Goal: Task Accomplishment & Management: Use online tool/utility

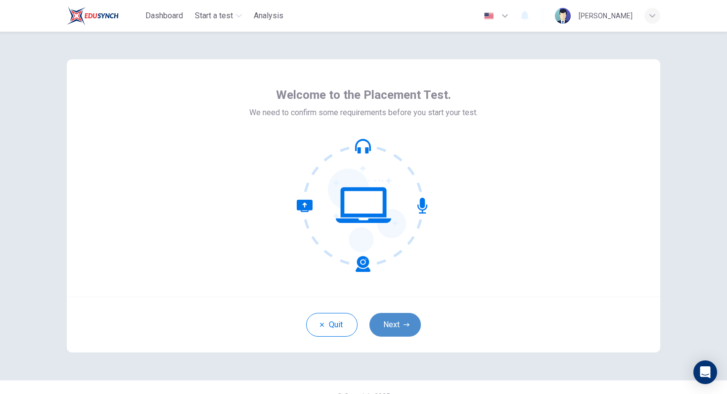
click at [401, 324] on button "Next" at bounding box center [394, 325] width 51 height 24
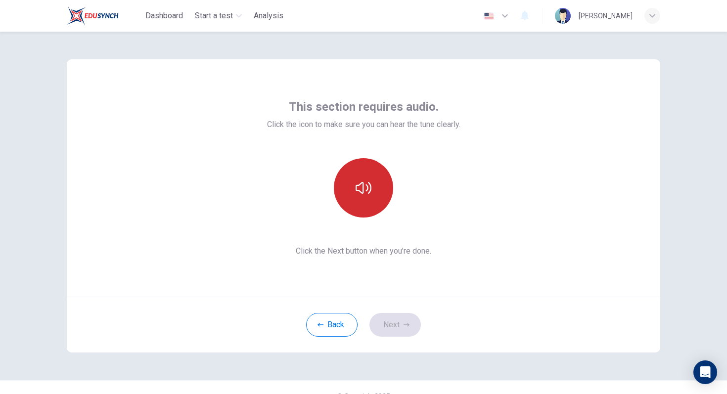
click at [372, 197] on button "button" at bounding box center [363, 187] width 59 height 59
click at [373, 197] on button "button" at bounding box center [363, 187] width 59 height 59
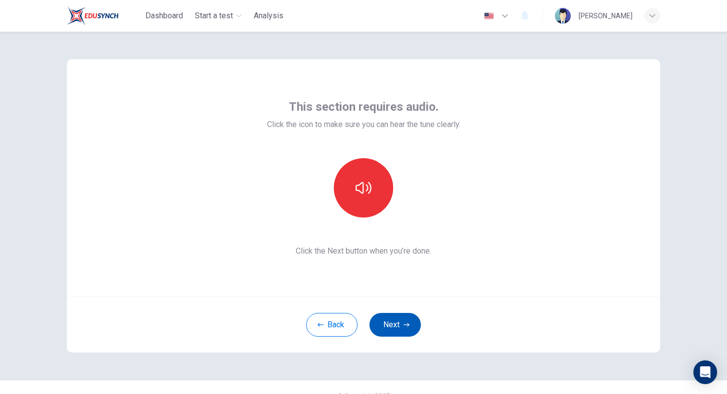
click at [407, 327] on icon "button" at bounding box center [406, 325] width 6 height 6
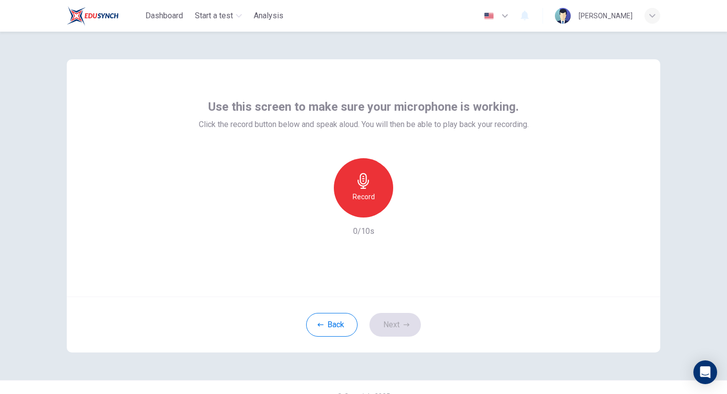
click at [372, 196] on h6 "Record" at bounding box center [364, 197] width 22 height 12
click at [392, 330] on button "Next" at bounding box center [394, 325] width 51 height 24
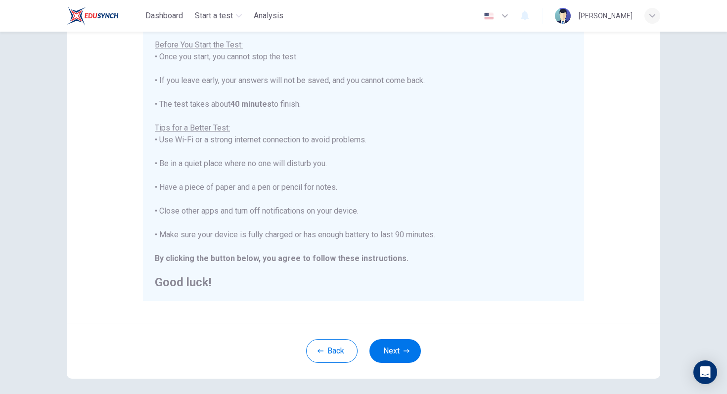
scroll to position [114, 0]
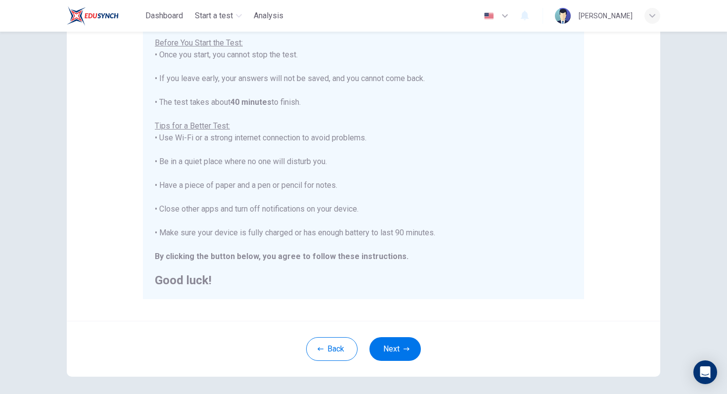
click at [491, 107] on div "You are about to start a Placement Test . Before You Start the Test: • Once you…" at bounding box center [363, 149] width 417 height 273
click at [395, 345] on button "Next" at bounding box center [394, 349] width 51 height 24
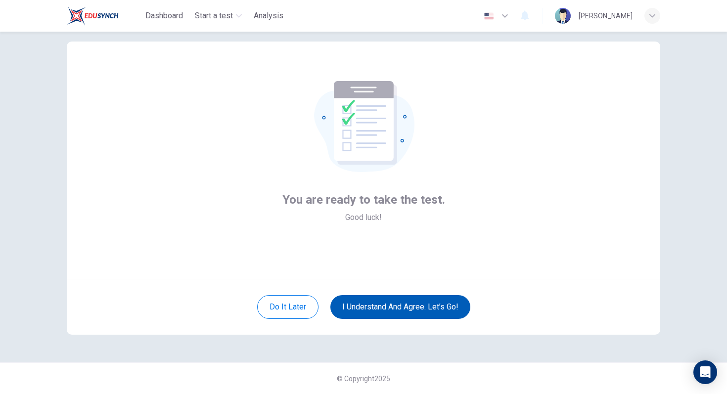
scroll to position [18, 0]
click at [394, 309] on button "I understand and agree. Let’s go!" at bounding box center [400, 307] width 140 height 24
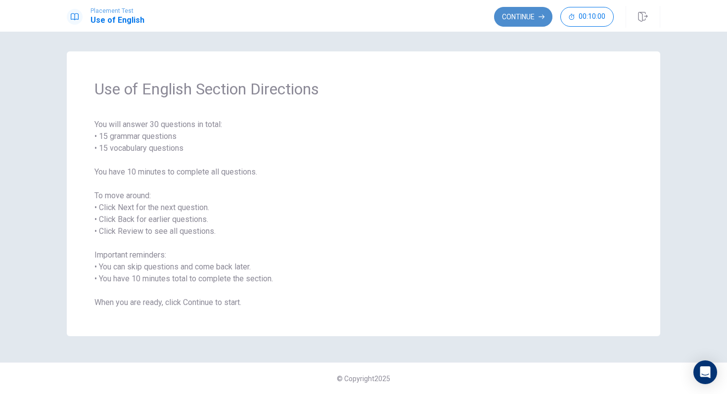
click at [531, 9] on button "Continue" at bounding box center [523, 17] width 58 height 20
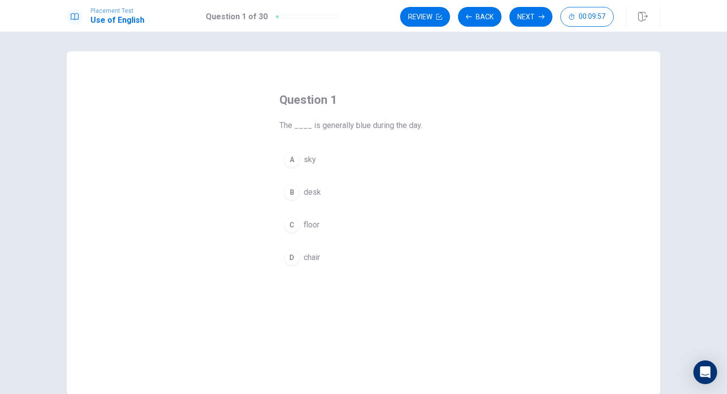
click at [288, 160] on div "A" at bounding box center [292, 160] width 16 height 16
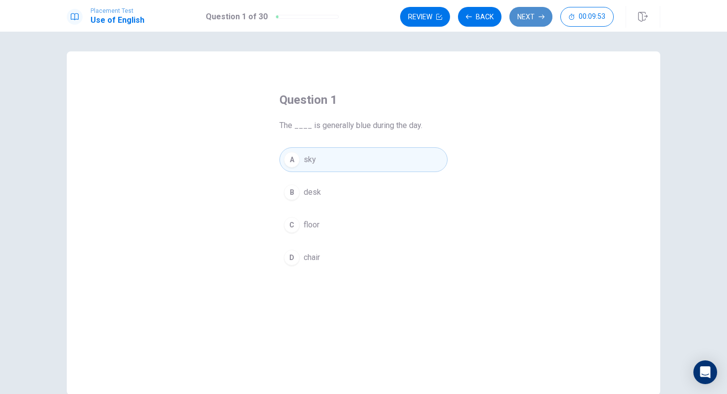
click at [525, 12] on button "Next" at bounding box center [530, 17] width 43 height 20
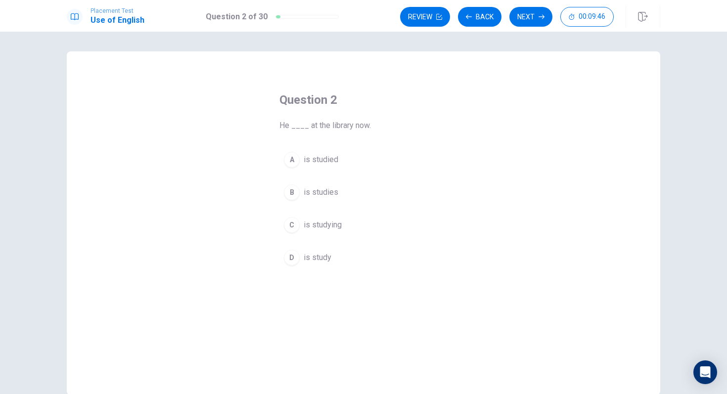
click at [296, 228] on div "C" at bounding box center [292, 225] width 16 height 16
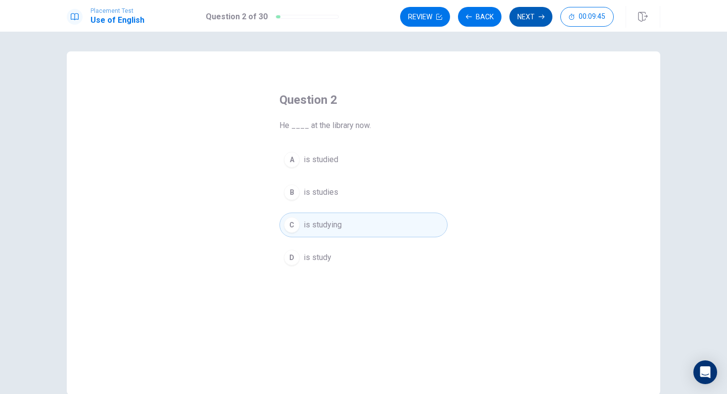
click at [529, 19] on button "Next" at bounding box center [530, 17] width 43 height 20
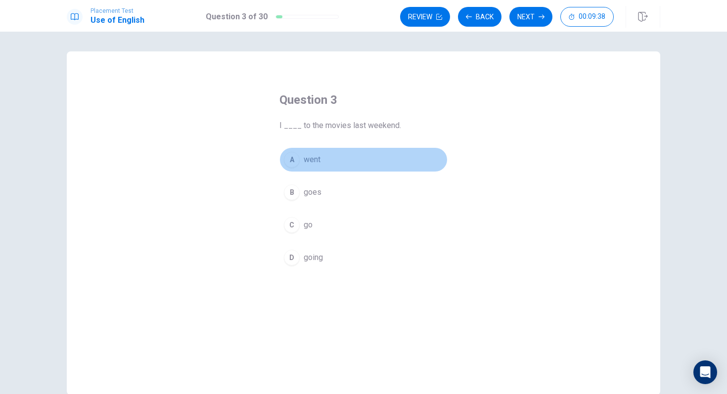
click at [288, 166] on div "A" at bounding box center [292, 160] width 16 height 16
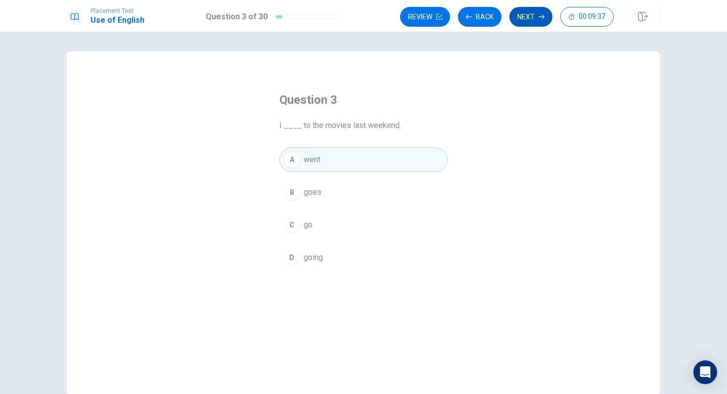
click at [521, 24] on button "Next" at bounding box center [530, 17] width 43 height 20
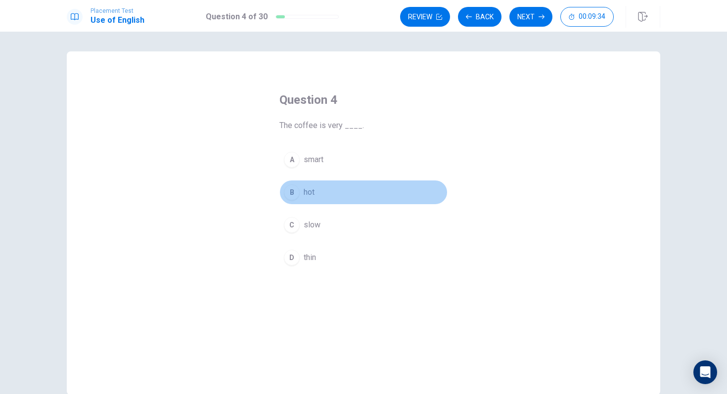
click at [285, 192] on div "B" at bounding box center [292, 192] width 16 height 16
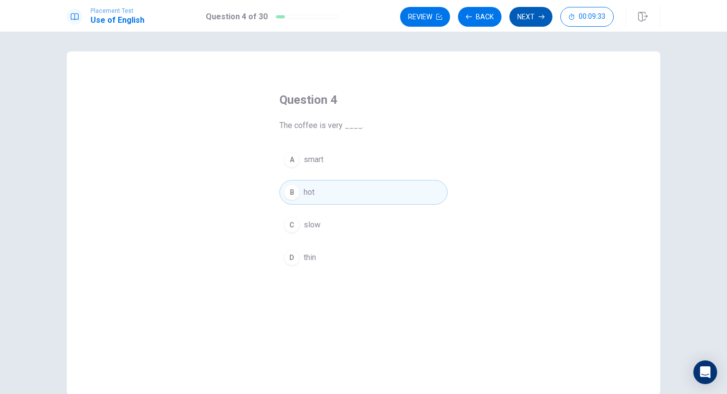
click at [519, 24] on button "Next" at bounding box center [530, 17] width 43 height 20
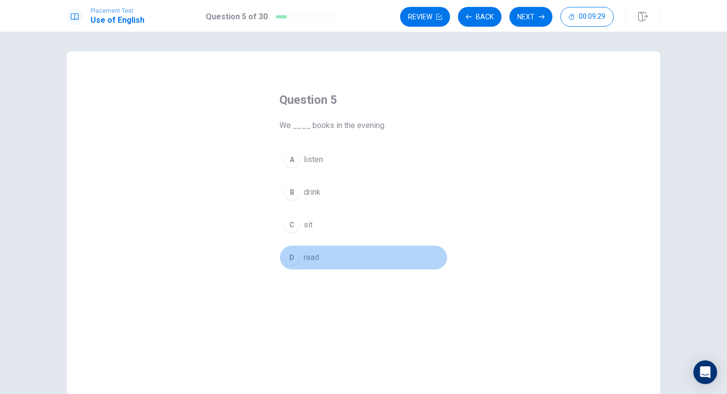
click at [293, 266] on button "D read" at bounding box center [363, 257] width 168 height 25
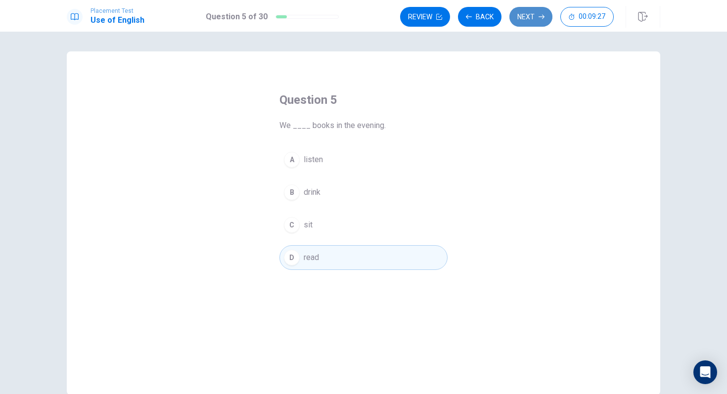
click at [533, 26] on button "Next" at bounding box center [530, 17] width 43 height 20
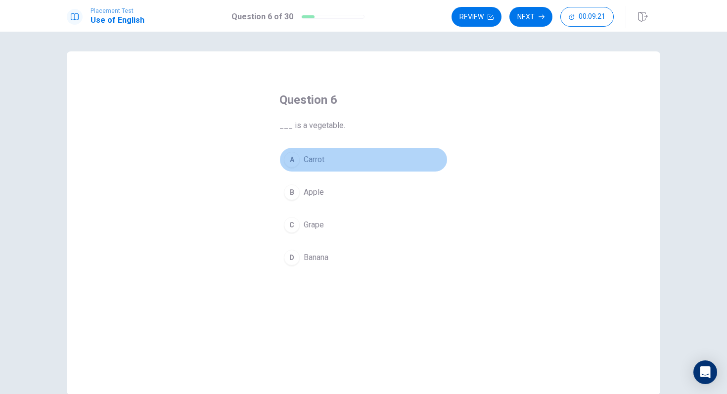
click at [299, 158] on div "A" at bounding box center [292, 160] width 16 height 16
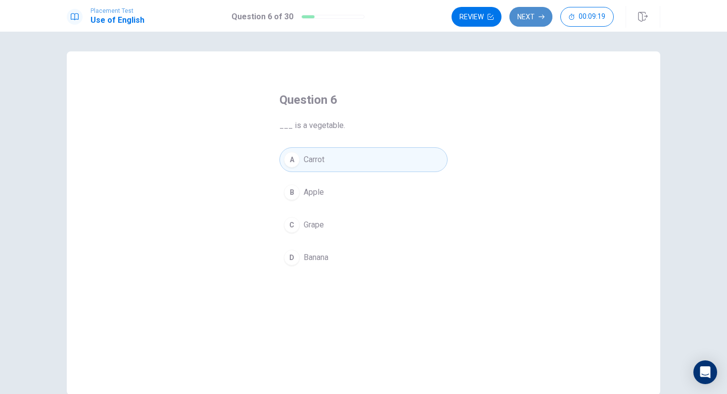
click at [532, 12] on button "Next" at bounding box center [530, 17] width 43 height 20
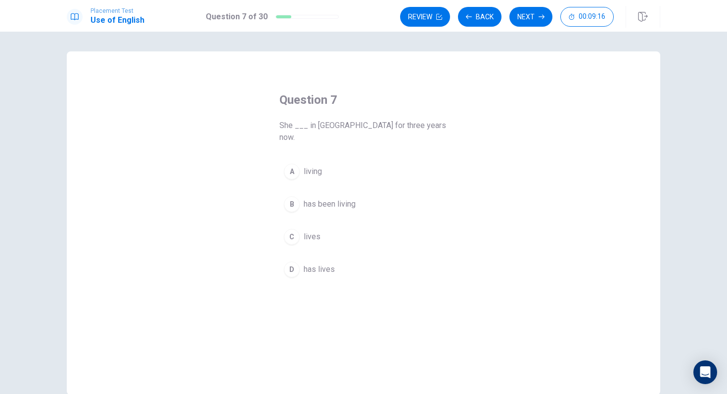
click at [286, 229] on div "C" at bounding box center [292, 237] width 16 height 16
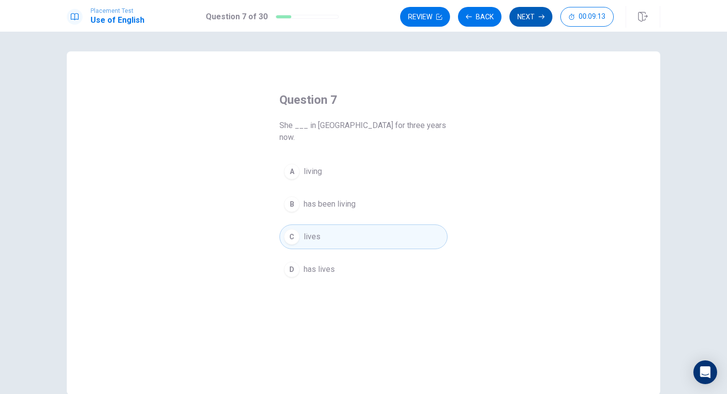
click at [522, 18] on button "Next" at bounding box center [530, 17] width 43 height 20
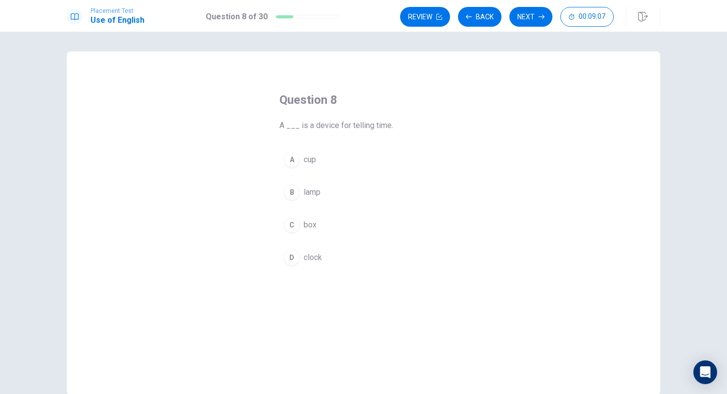
click at [291, 260] on div "D" at bounding box center [292, 258] width 16 height 16
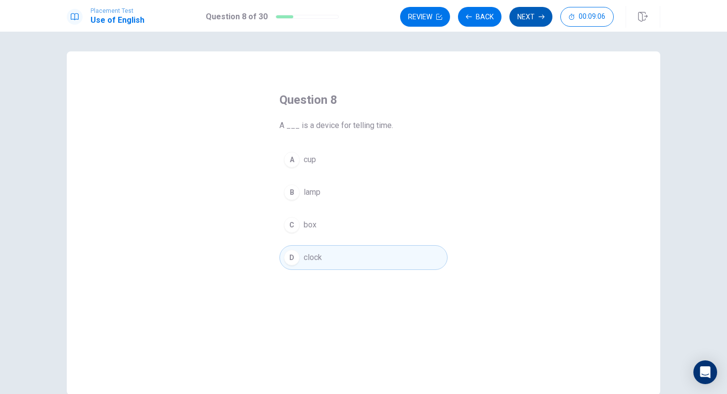
click at [521, 23] on button "Next" at bounding box center [530, 17] width 43 height 20
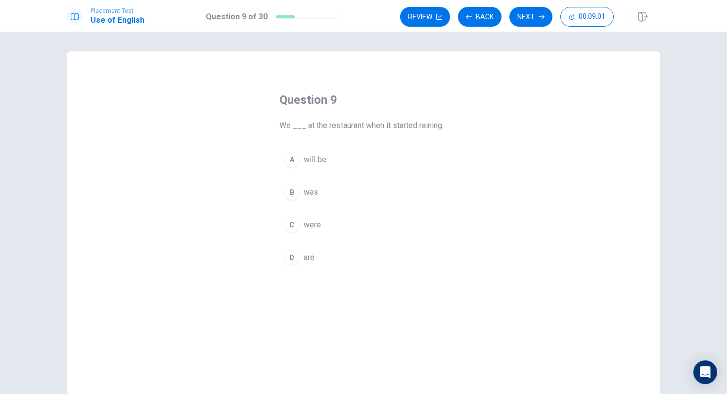
click at [291, 192] on div "B" at bounding box center [292, 192] width 16 height 16
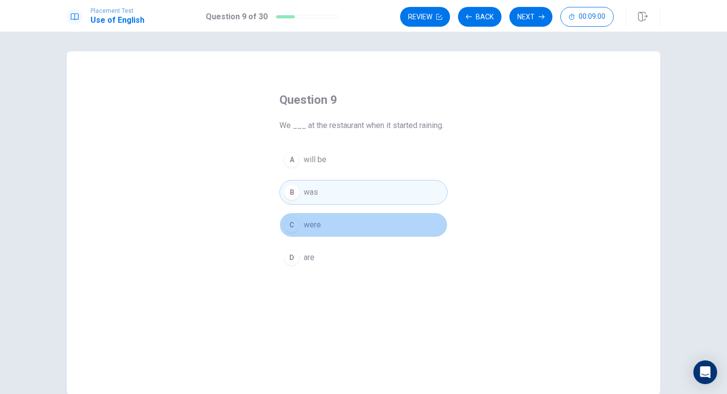
click at [287, 225] on div "C" at bounding box center [292, 225] width 16 height 16
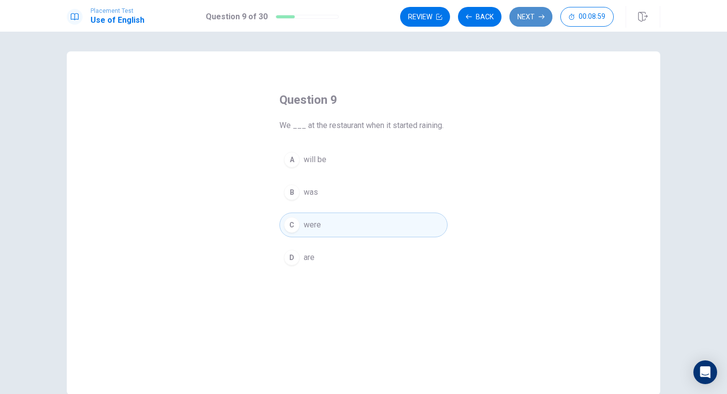
click at [524, 16] on button "Next" at bounding box center [530, 17] width 43 height 20
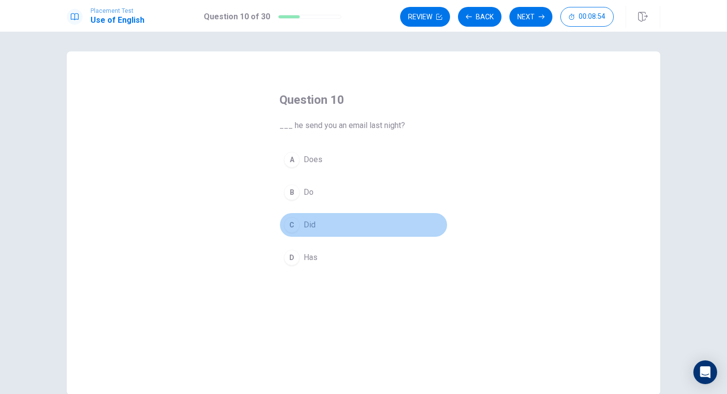
click at [292, 224] on div "C" at bounding box center [292, 225] width 16 height 16
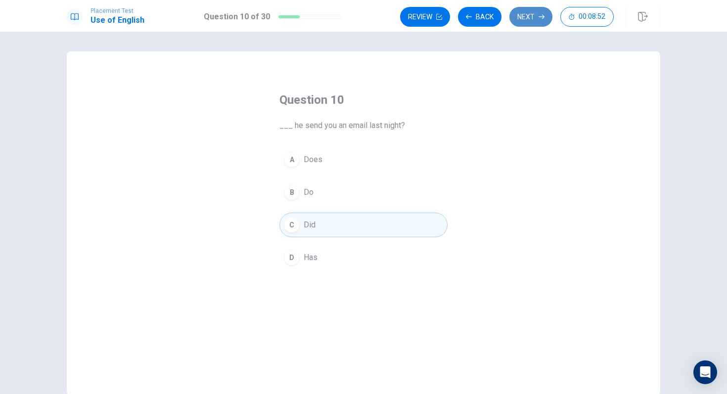
click at [528, 22] on button "Next" at bounding box center [530, 17] width 43 height 20
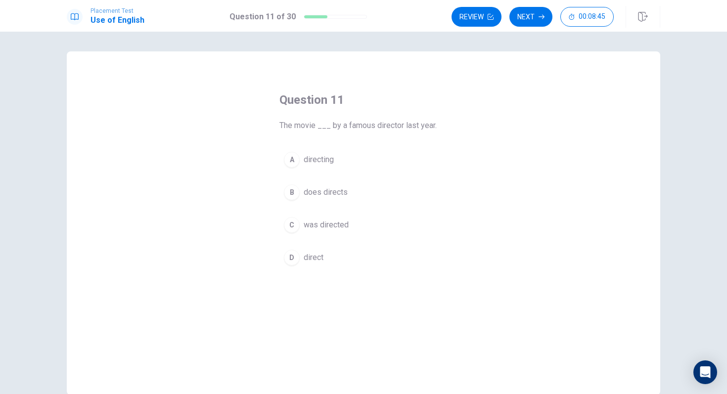
click at [295, 224] on div "C" at bounding box center [292, 225] width 16 height 16
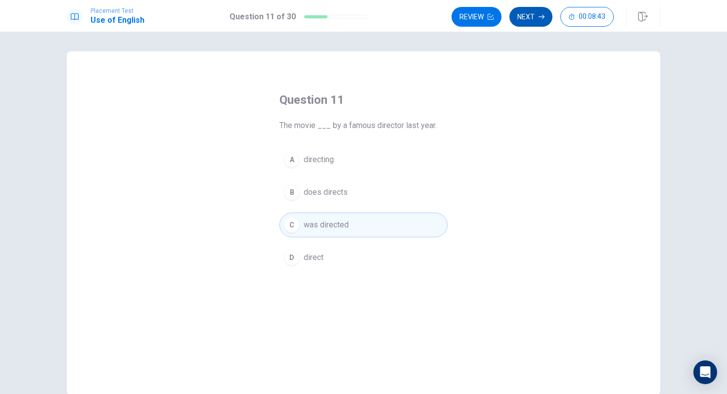
click at [531, 21] on button "Next" at bounding box center [530, 17] width 43 height 20
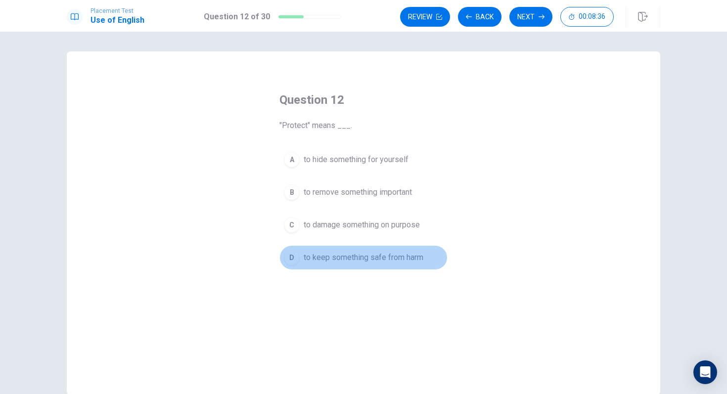
click at [296, 257] on div "D" at bounding box center [292, 258] width 16 height 16
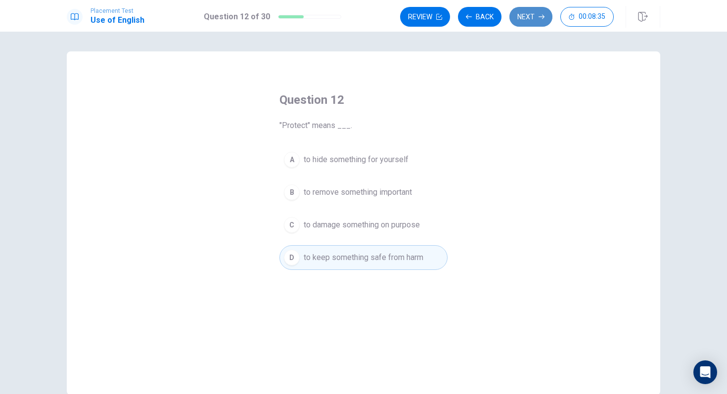
click at [532, 22] on button "Next" at bounding box center [530, 17] width 43 height 20
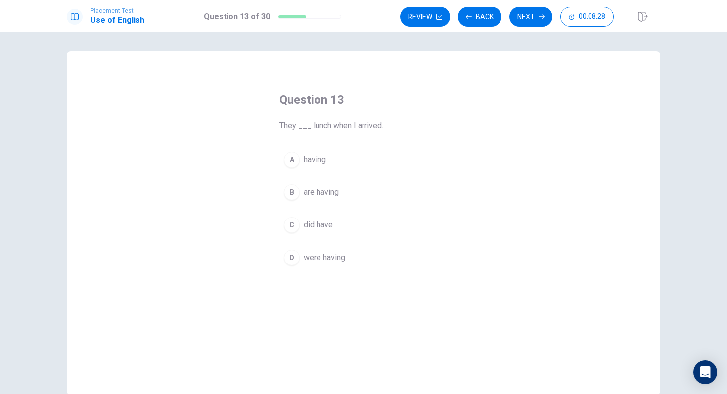
click at [294, 193] on div "B" at bounding box center [292, 192] width 16 height 16
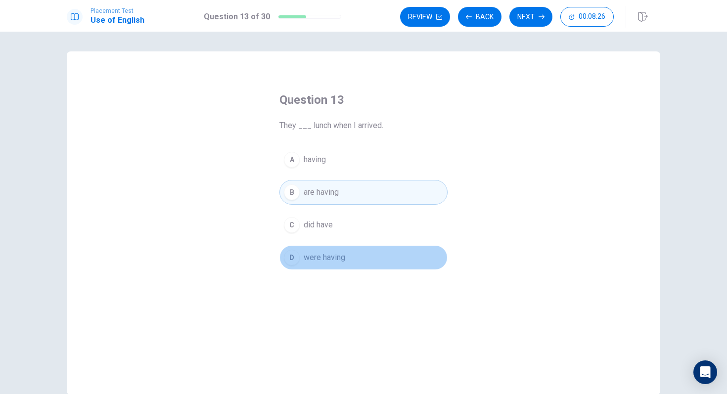
click at [291, 263] on div "D" at bounding box center [292, 258] width 16 height 16
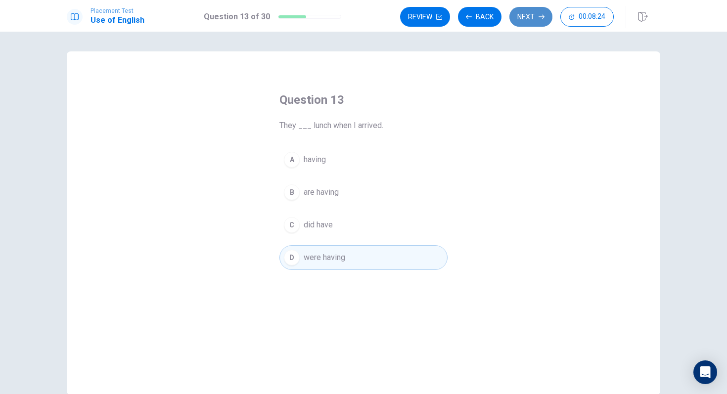
click at [528, 16] on button "Next" at bounding box center [530, 17] width 43 height 20
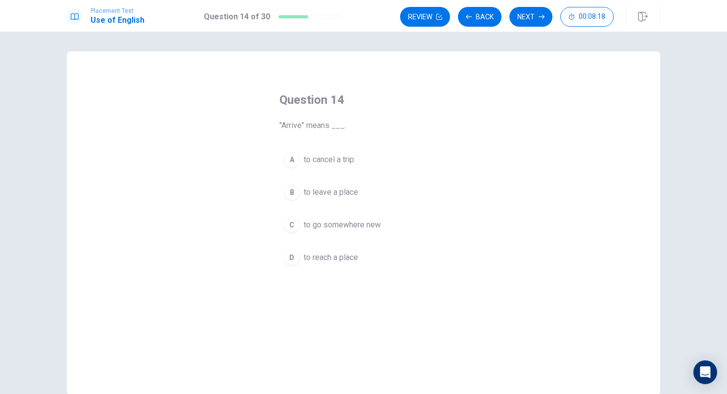
click at [299, 258] on div "D" at bounding box center [292, 258] width 16 height 16
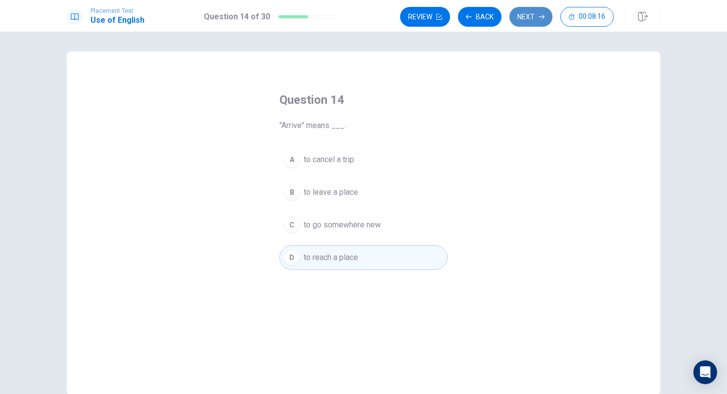
click at [546, 9] on button "Next" at bounding box center [530, 17] width 43 height 20
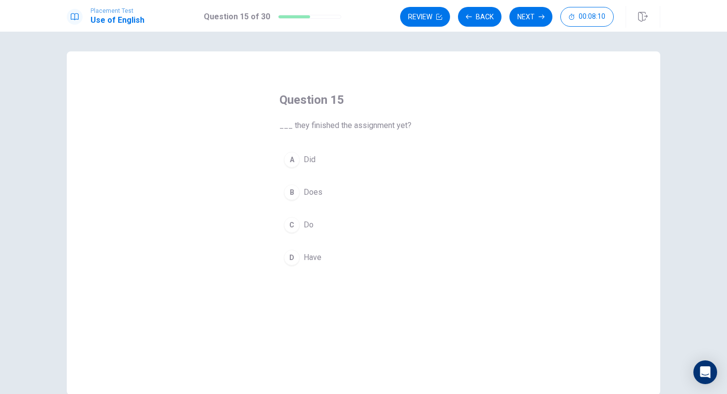
click at [292, 189] on div "B" at bounding box center [292, 192] width 16 height 16
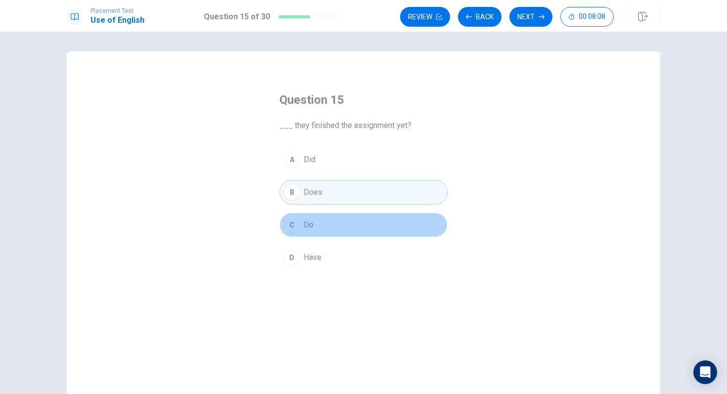
click at [287, 224] on div "C" at bounding box center [292, 225] width 16 height 16
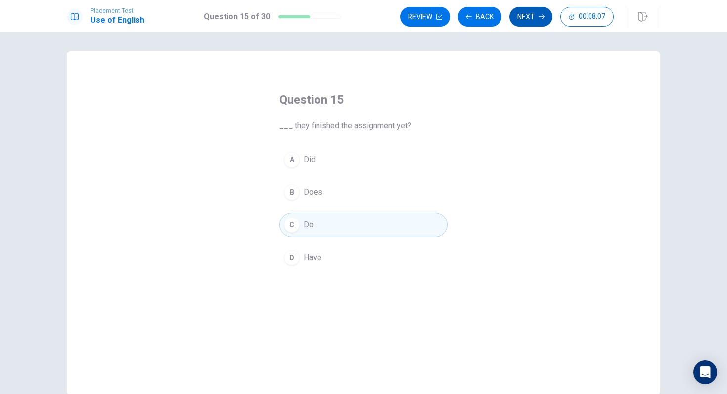
click at [539, 23] on button "Next" at bounding box center [530, 17] width 43 height 20
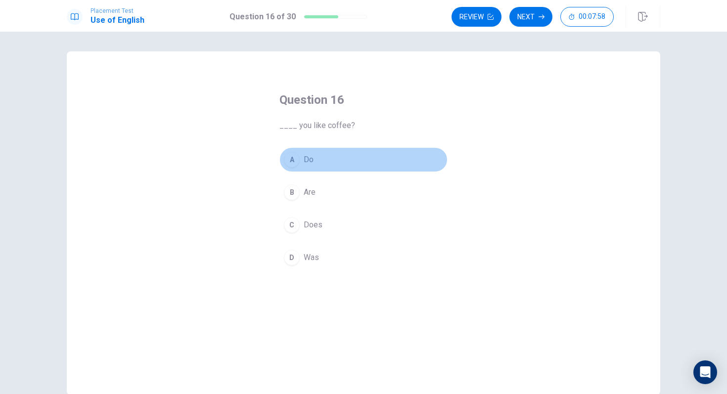
click at [287, 161] on div "A" at bounding box center [292, 160] width 16 height 16
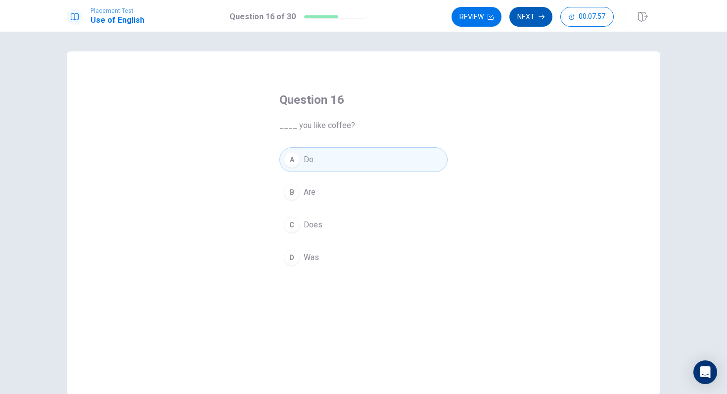
click at [537, 18] on button "Next" at bounding box center [530, 17] width 43 height 20
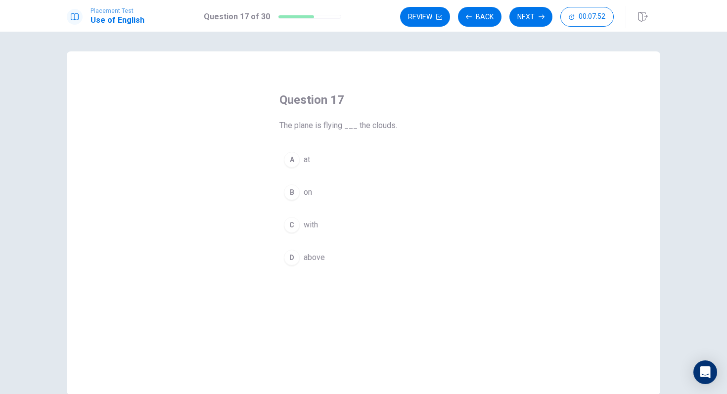
click at [289, 193] on div "B" at bounding box center [292, 192] width 16 height 16
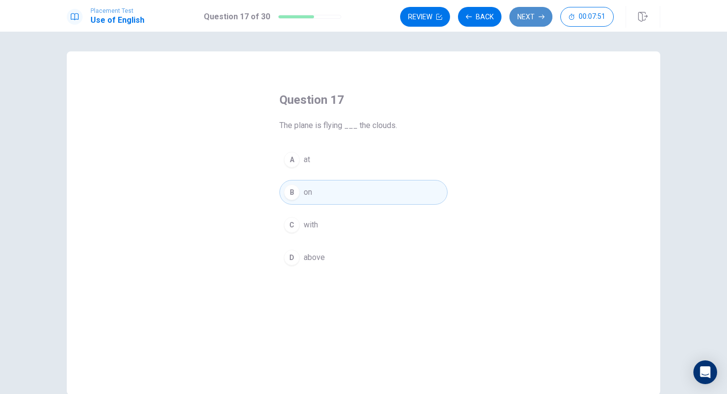
click at [528, 22] on button "Next" at bounding box center [530, 17] width 43 height 20
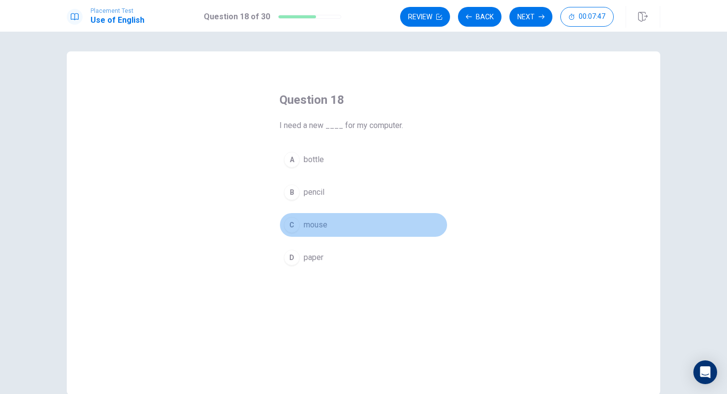
click at [290, 227] on div "C" at bounding box center [292, 225] width 16 height 16
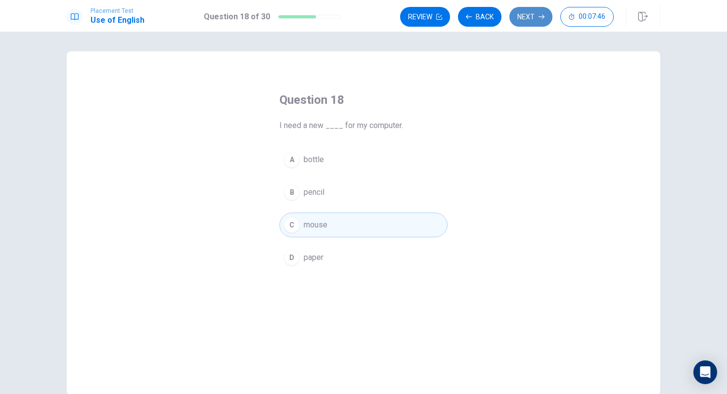
click at [528, 16] on button "Next" at bounding box center [530, 17] width 43 height 20
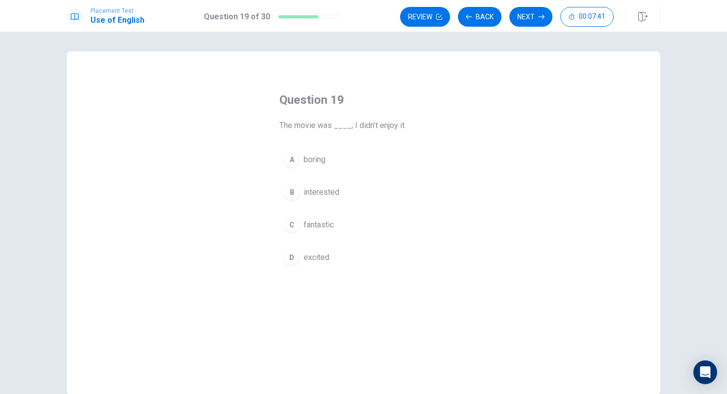
click at [294, 161] on div "A" at bounding box center [292, 160] width 16 height 16
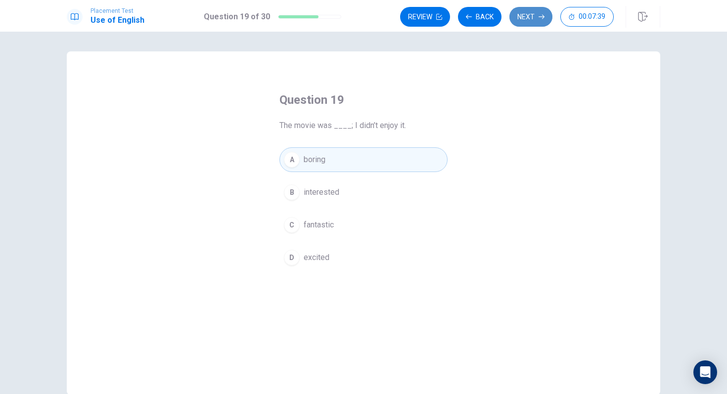
click at [532, 18] on button "Next" at bounding box center [530, 17] width 43 height 20
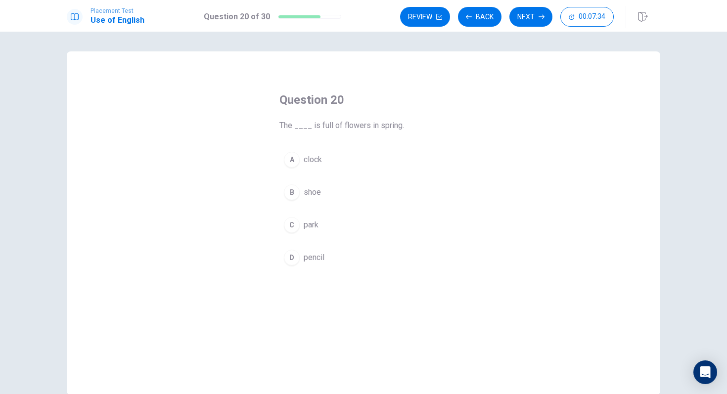
click at [290, 229] on div "C" at bounding box center [292, 225] width 16 height 16
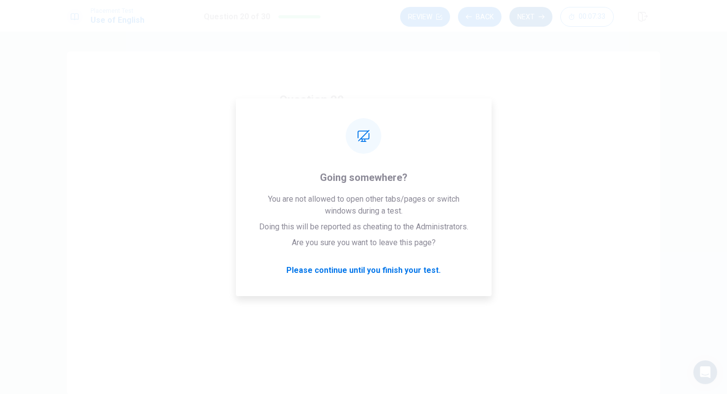
click at [531, 20] on button "Next" at bounding box center [530, 17] width 43 height 20
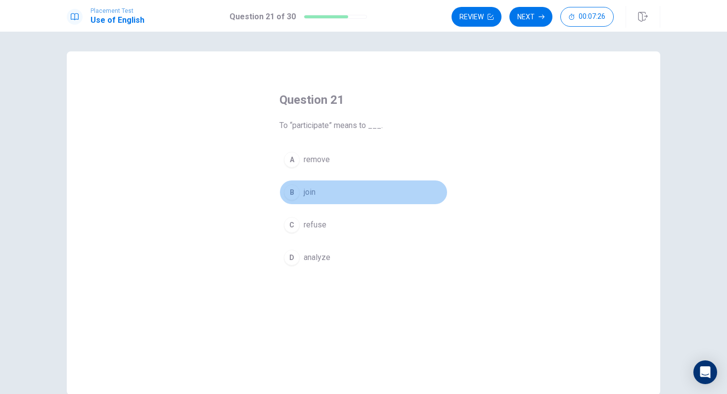
click at [295, 194] on div "B" at bounding box center [292, 192] width 16 height 16
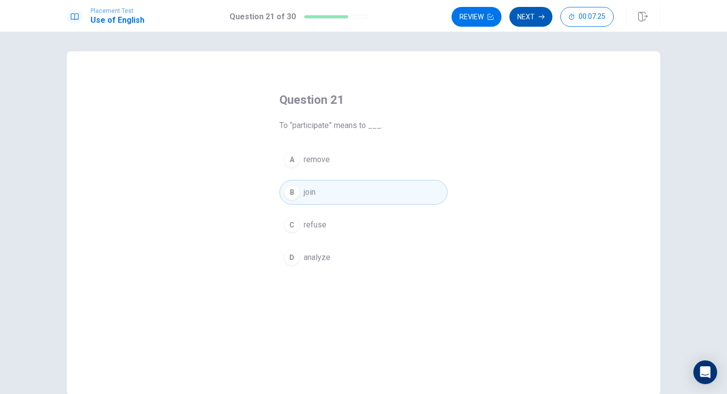
click at [531, 7] on button "Next" at bounding box center [530, 17] width 43 height 20
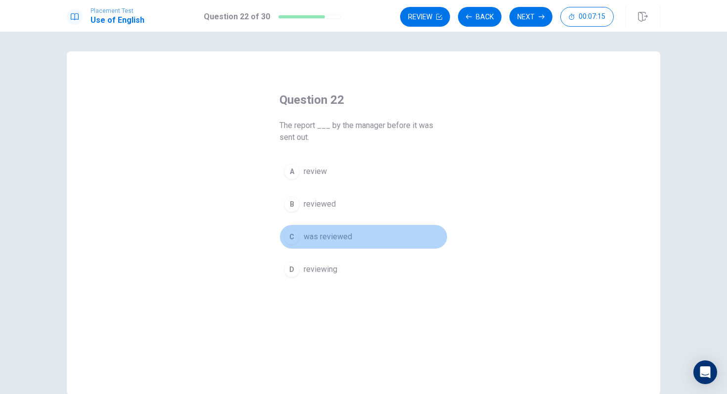
click at [288, 240] on div "C" at bounding box center [292, 237] width 16 height 16
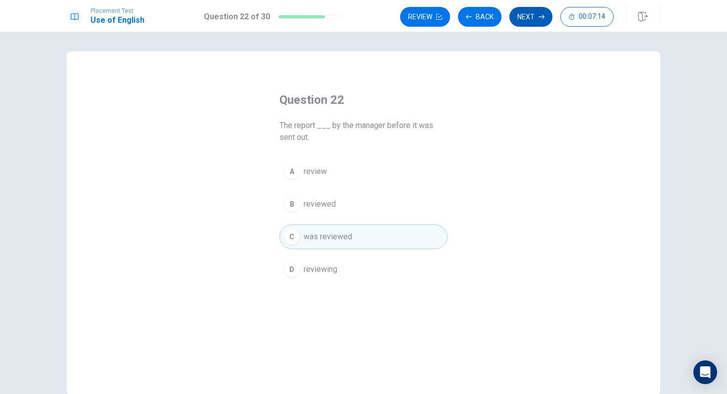
click at [529, 15] on button "Next" at bounding box center [530, 17] width 43 height 20
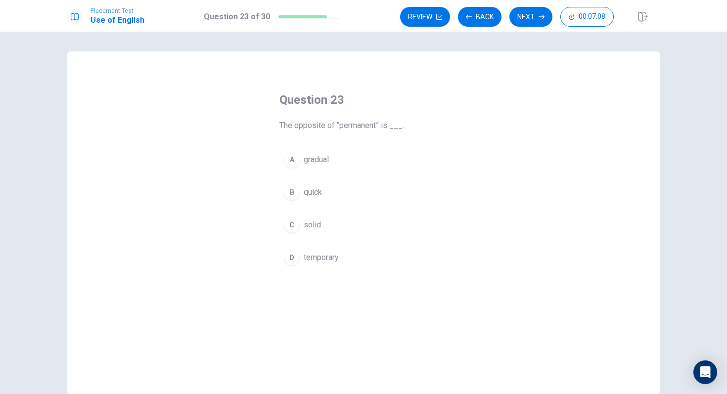
click at [294, 256] on div "D" at bounding box center [292, 258] width 16 height 16
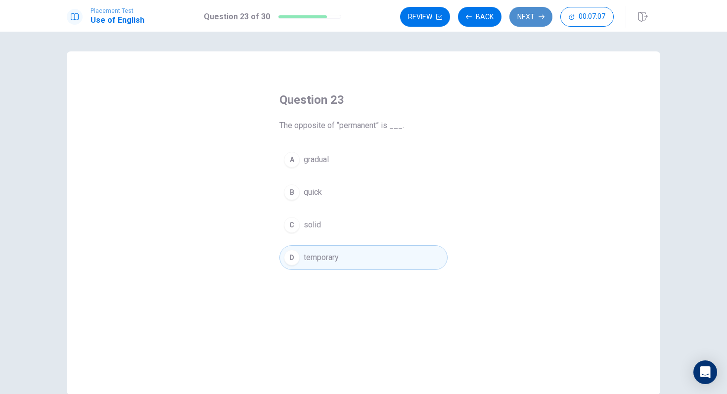
click at [533, 11] on button "Next" at bounding box center [530, 17] width 43 height 20
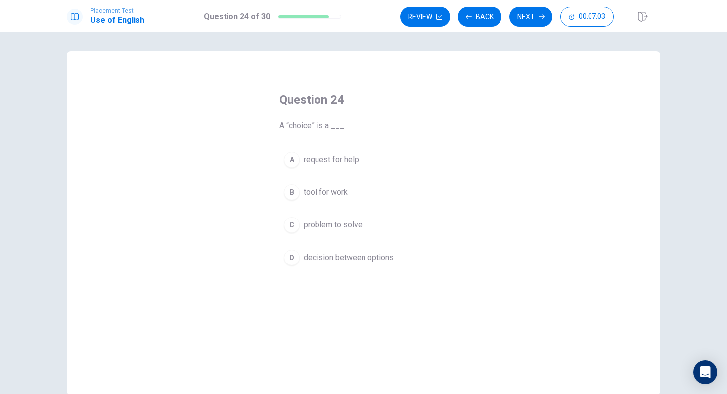
click at [295, 262] on div "D" at bounding box center [292, 258] width 16 height 16
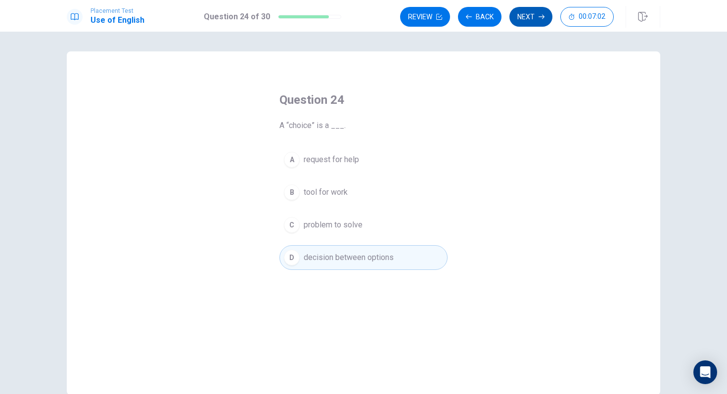
click at [534, 22] on button "Next" at bounding box center [530, 17] width 43 height 20
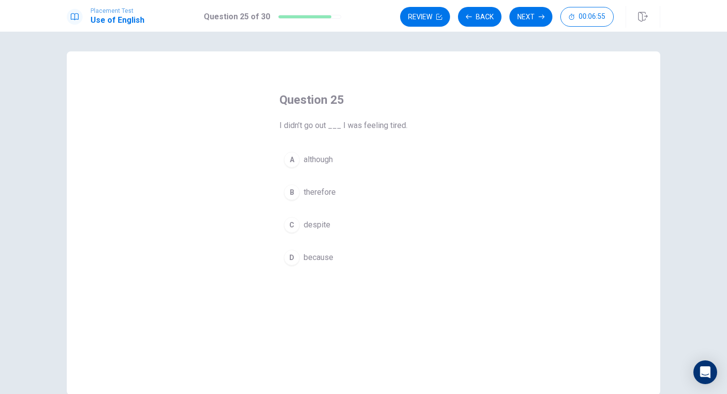
click at [292, 264] on div "D" at bounding box center [292, 258] width 16 height 16
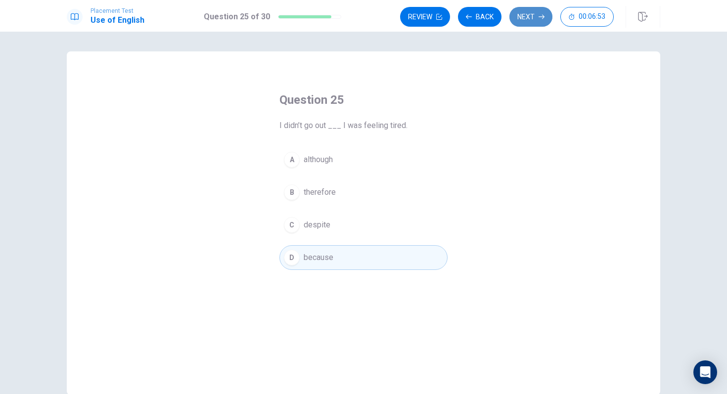
click at [528, 20] on button "Next" at bounding box center [530, 17] width 43 height 20
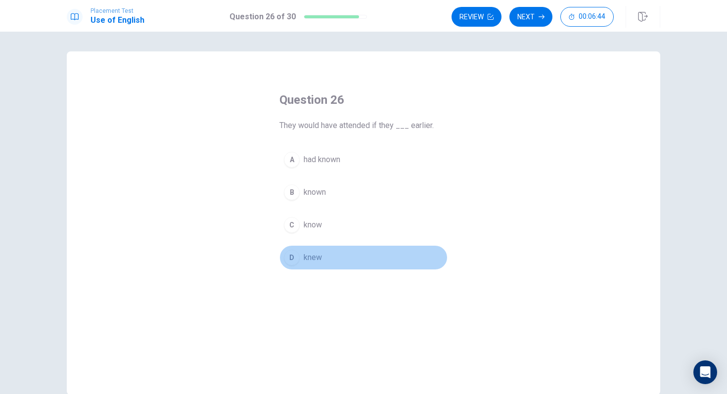
click at [296, 260] on div "D" at bounding box center [292, 258] width 16 height 16
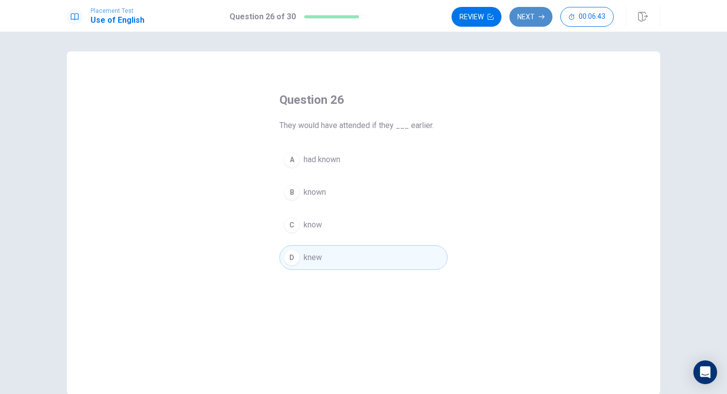
click at [544, 21] on button "Next" at bounding box center [530, 17] width 43 height 20
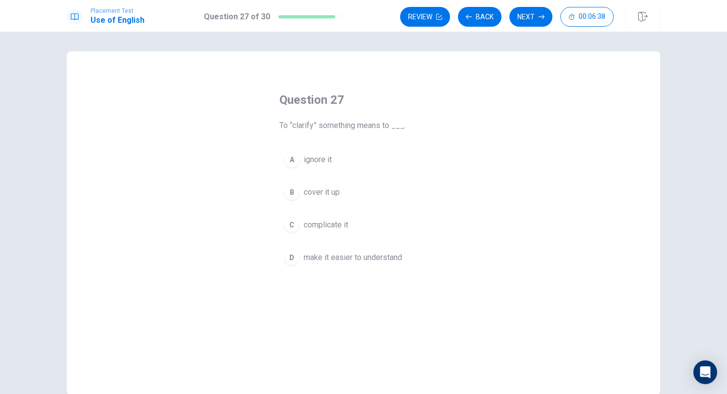
click at [295, 259] on div "D" at bounding box center [292, 258] width 16 height 16
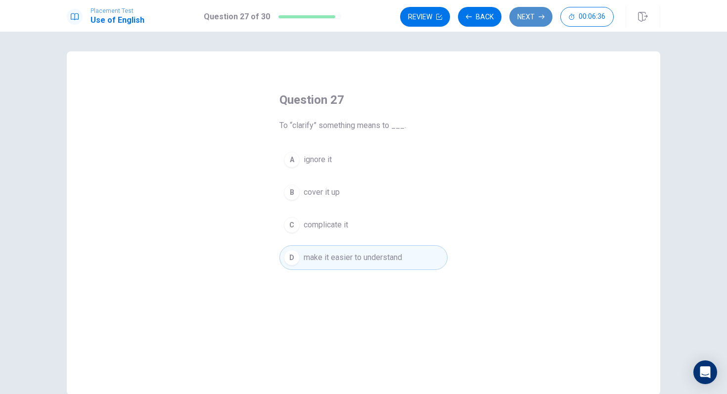
click at [528, 22] on button "Next" at bounding box center [530, 17] width 43 height 20
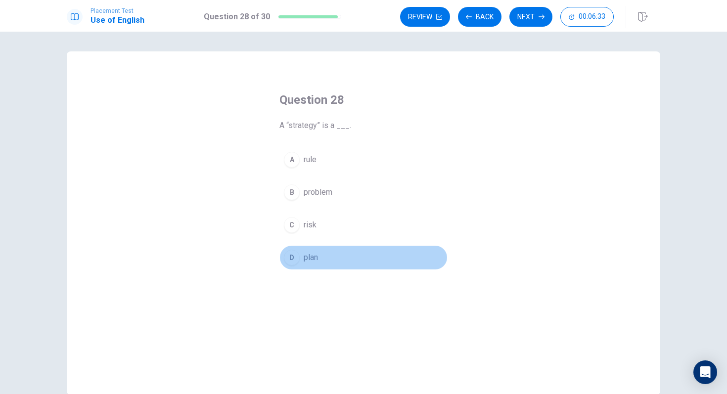
click at [298, 254] on div "D" at bounding box center [292, 258] width 16 height 16
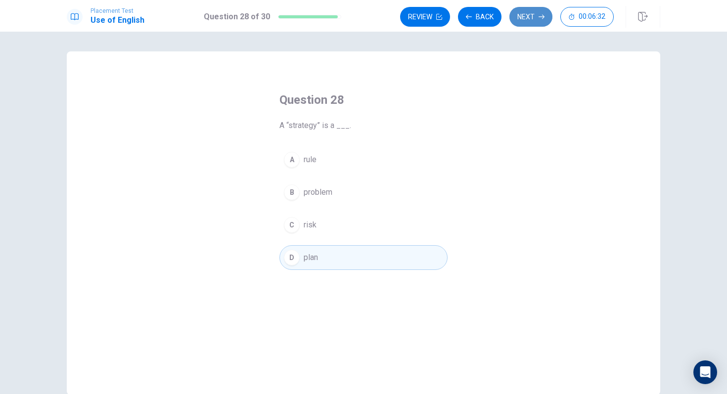
click at [543, 13] on button "Next" at bounding box center [530, 17] width 43 height 20
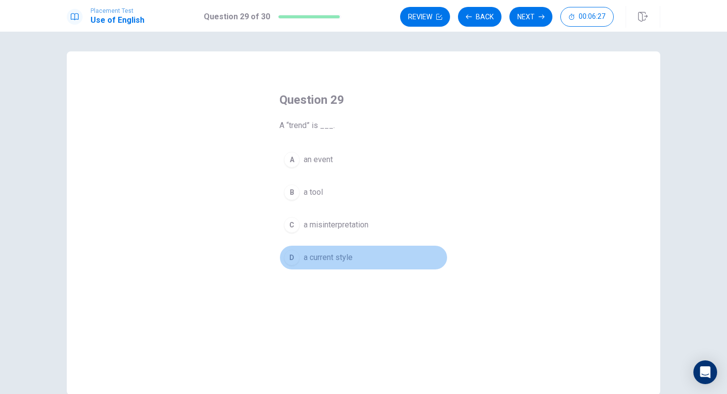
click at [294, 259] on div "D" at bounding box center [292, 258] width 16 height 16
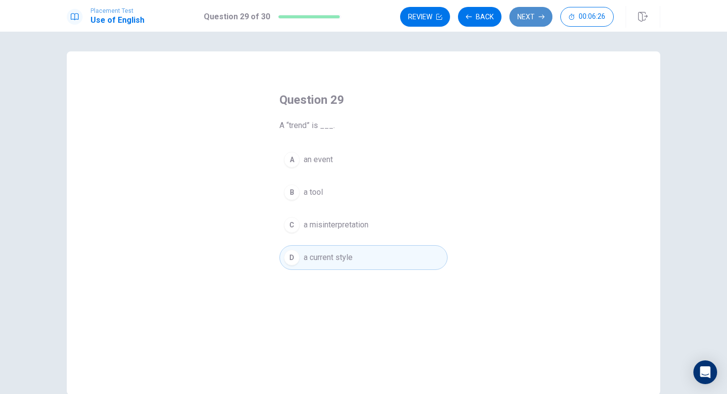
click at [529, 22] on button "Next" at bounding box center [530, 17] width 43 height 20
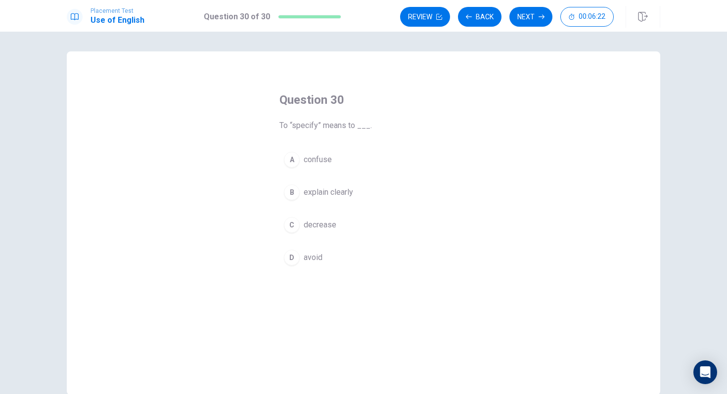
click at [296, 194] on div "B" at bounding box center [292, 192] width 16 height 16
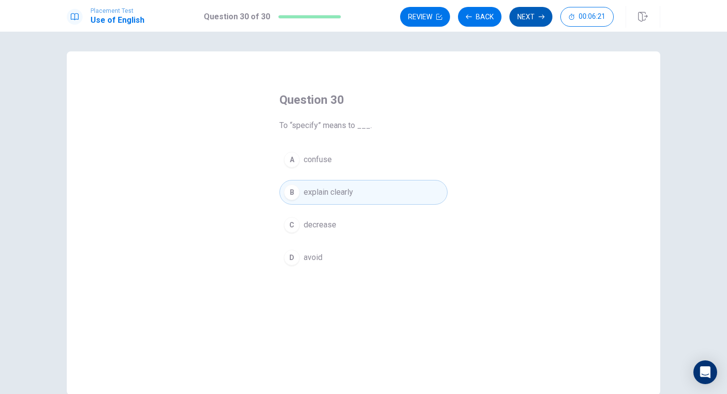
click at [524, 14] on button "Next" at bounding box center [530, 17] width 43 height 20
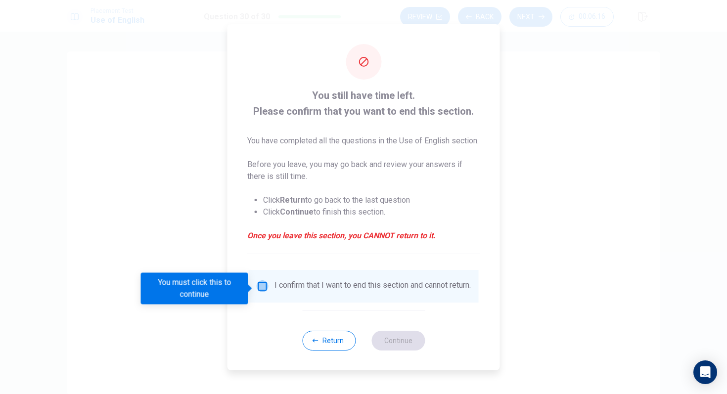
click at [266, 291] on input "You must click this to continue" at bounding box center [263, 286] width 12 height 12
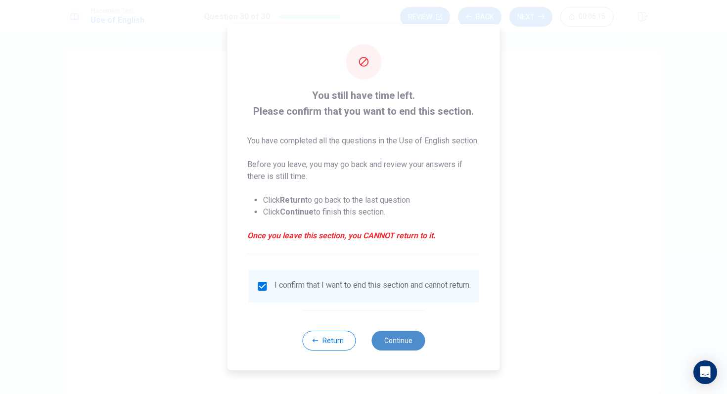
click at [382, 351] on button "Continue" at bounding box center [397, 341] width 53 height 20
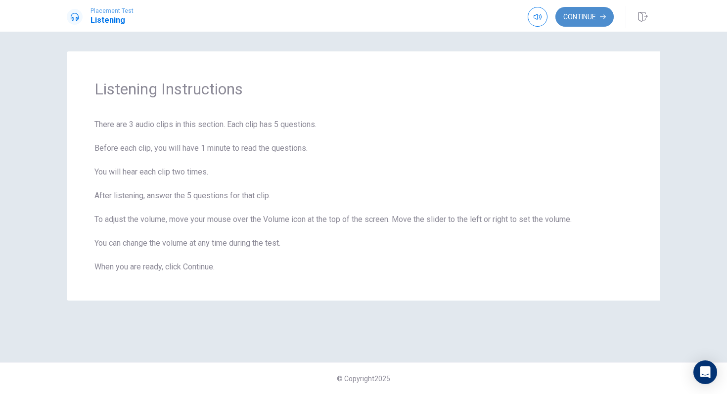
click at [582, 14] on button "Continue" at bounding box center [584, 17] width 58 height 20
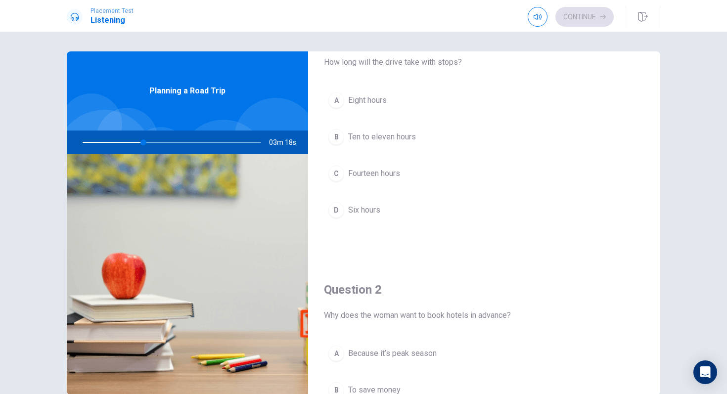
scroll to position [43, 0]
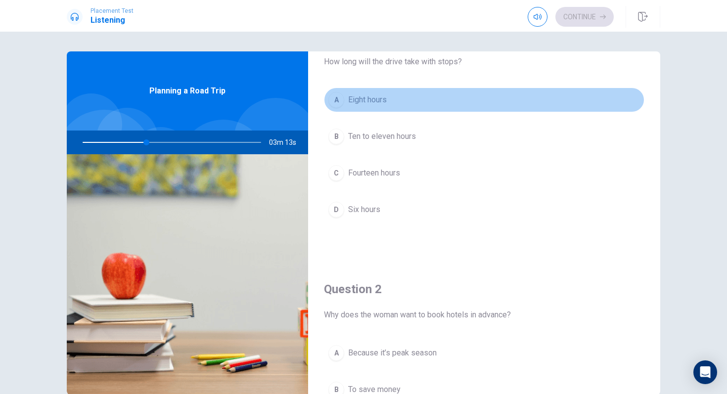
click at [336, 99] on div "A" at bounding box center [336, 100] width 16 height 16
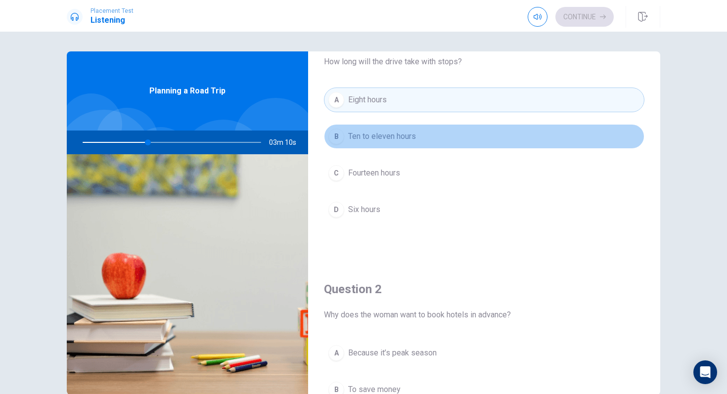
click at [335, 136] on div "B" at bounding box center [336, 137] width 16 height 16
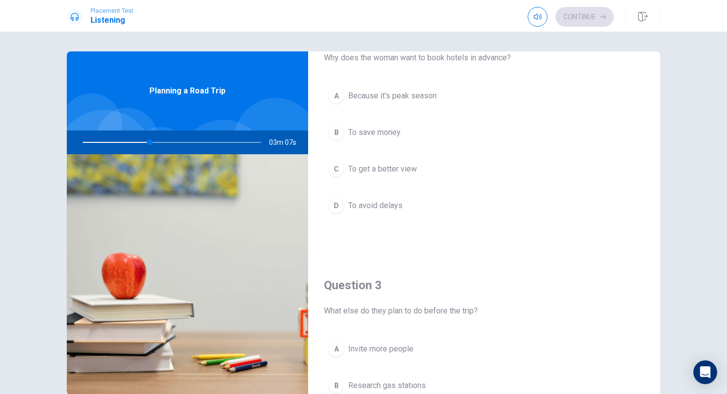
scroll to position [294, 0]
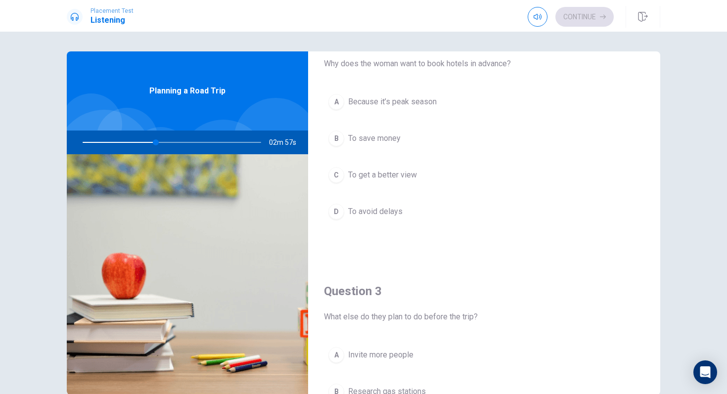
click at [330, 97] on div "A" at bounding box center [336, 102] width 16 height 16
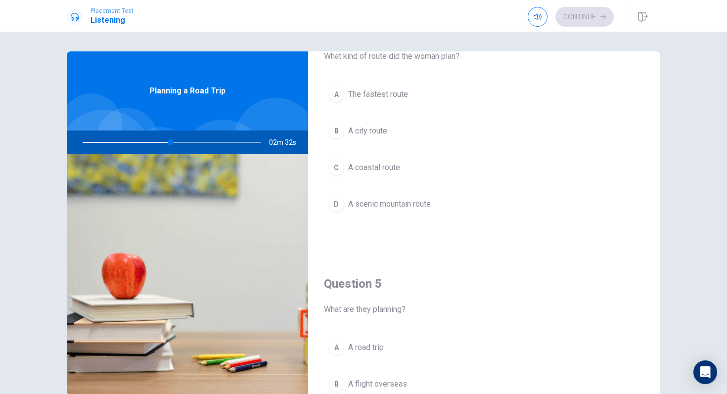
scroll to position [812, 0]
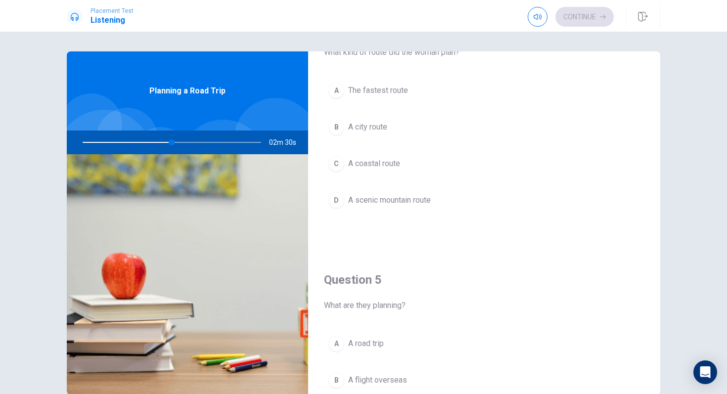
click at [353, 206] on span "A scenic mountain route" at bounding box center [389, 200] width 83 height 12
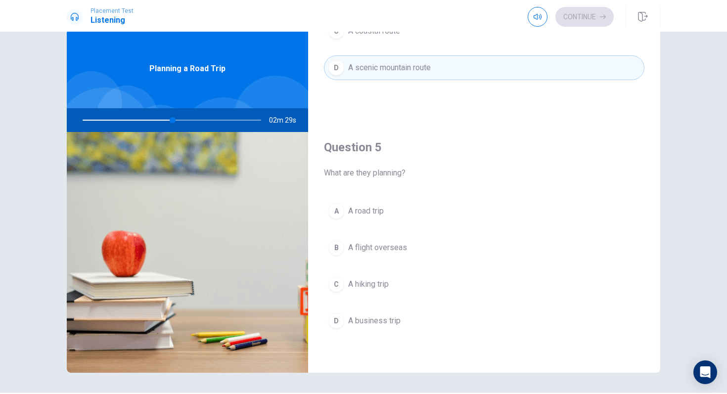
scroll to position [52, 0]
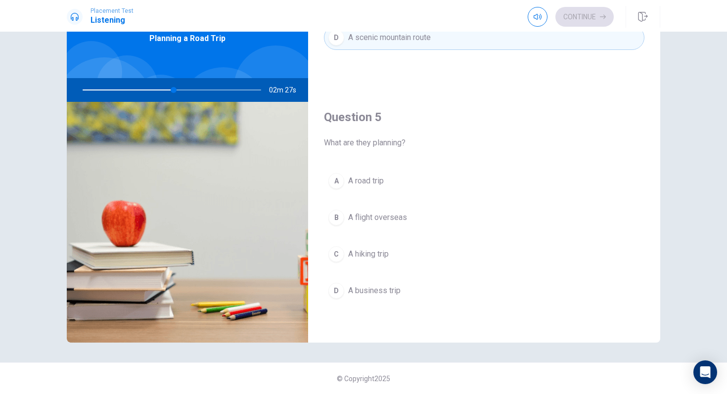
click at [338, 181] on div "A" at bounding box center [336, 181] width 16 height 16
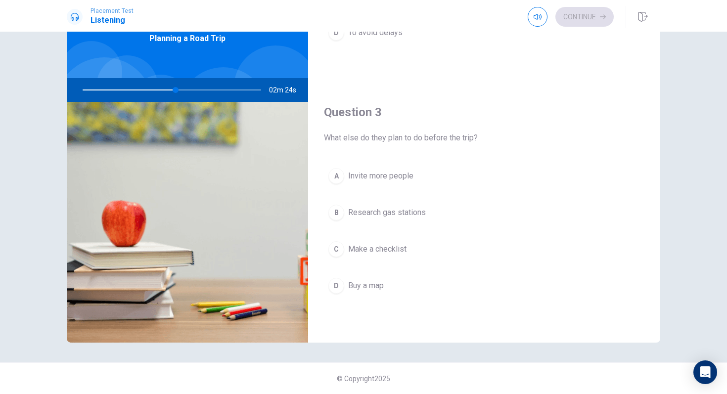
scroll to position [418, 0]
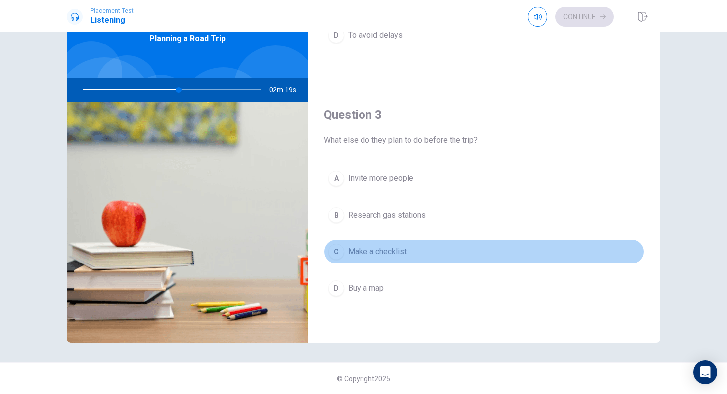
click at [336, 249] on div "C" at bounding box center [336, 252] width 16 height 16
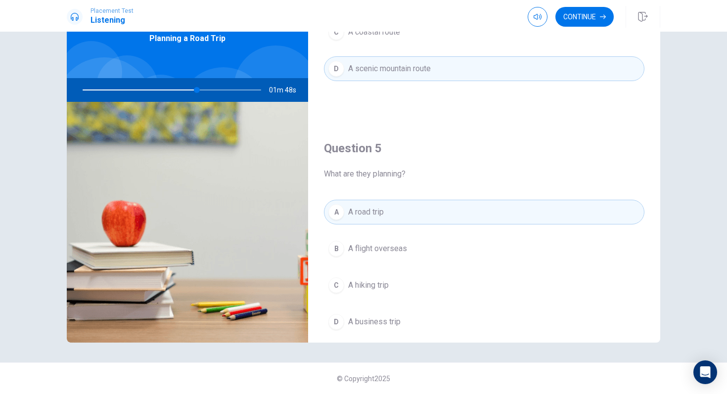
scroll to position [922, 0]
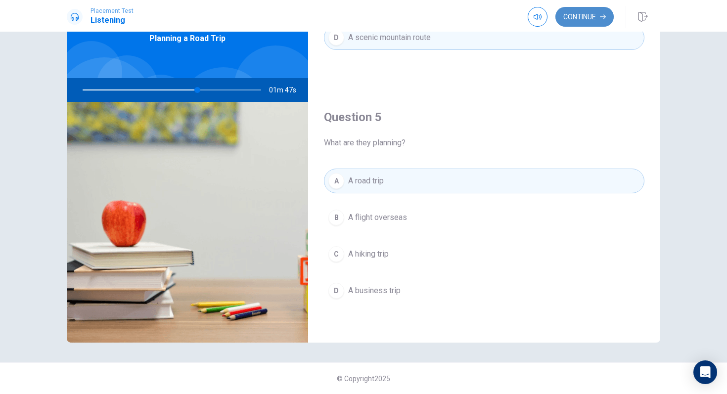
click at [580, 15] on button "Continue" at bounding box center [584, 17] width 58 height 20
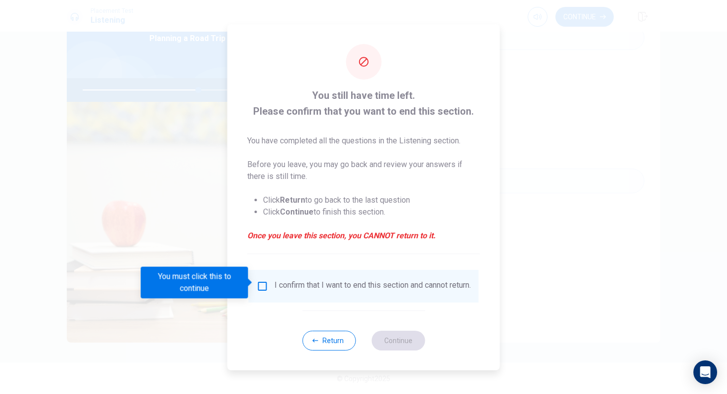
click at [264, 280] on input "You must click this to continue" at bounding box center [263, 286] width 12 height 12
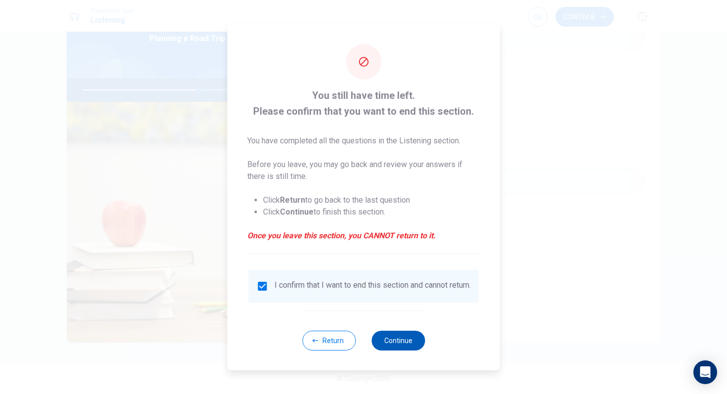
click at [389, 344] on button "Continue" at bounding box center [397, 341] width 53 height 20
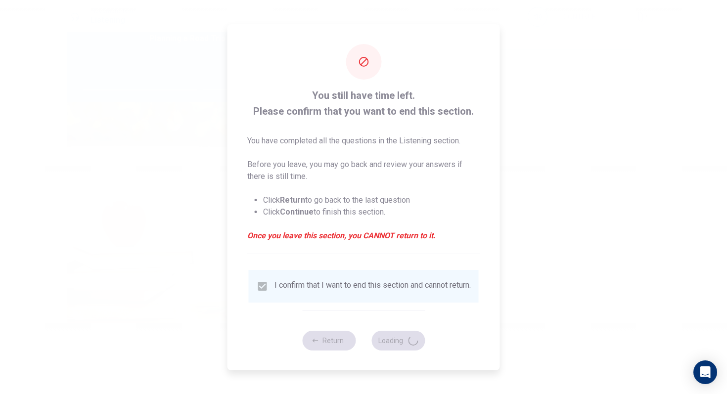
type input "66"
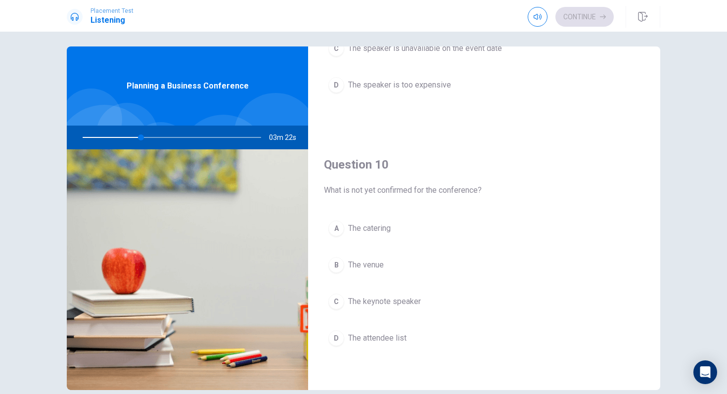
scroll to position [8, 0]
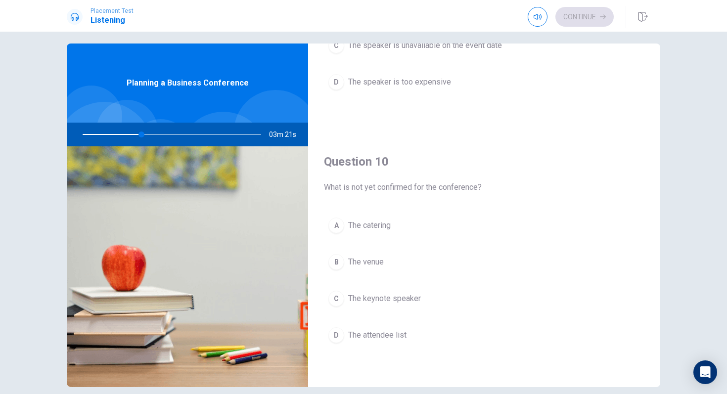
click at [334, 261] on div "B" at bounding box center [336, 262] width 16 height 16
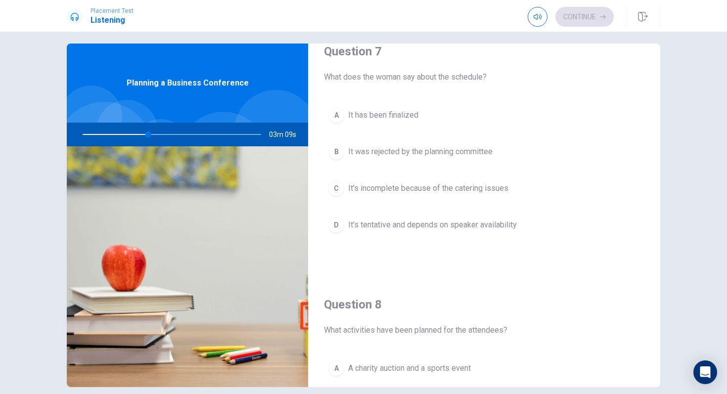
scroll to position [274, 0]
click at [376, 224] on span "It’s tentative and depends on speaker availability" at bounding box center [432, 224] width 169 height 12
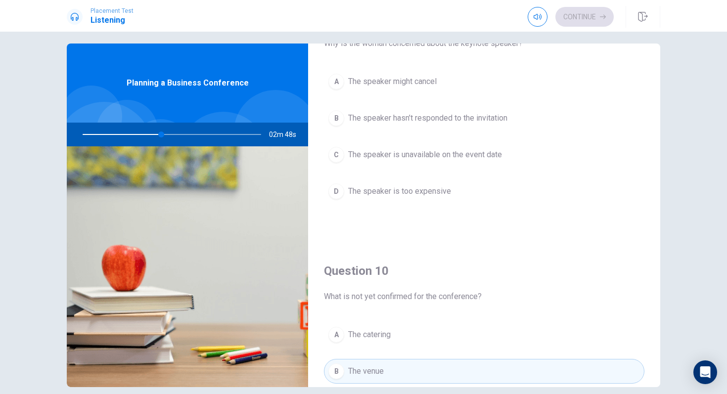
scroll to position [922, 0]
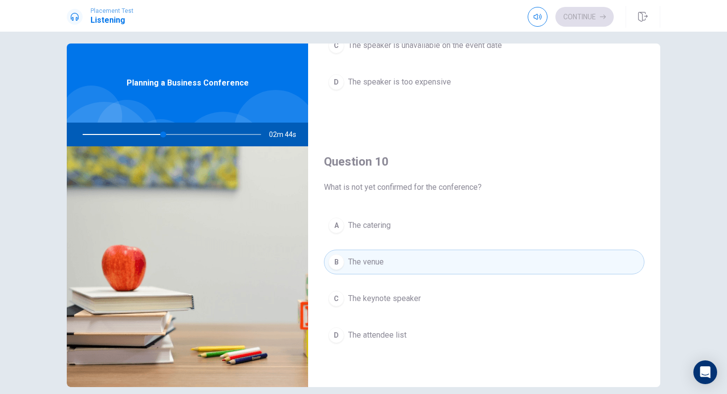
click at [401, 301] on span "The keynote speaker" at bounding box center [384, 299] width 73 height 12
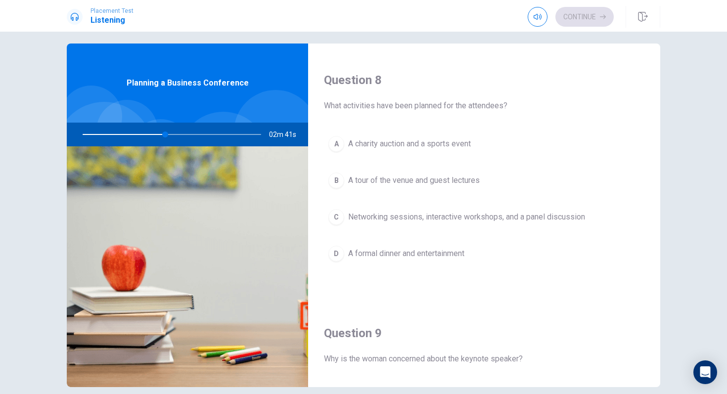
scroll to position [495, 0]
drag, startPoint x: 169, startPoint y: 135, endPoint x: 163, endPoint y: 135, distance: 5.9
click at [163, 135] on div at bounding box center [170, 135] width 198 height 24
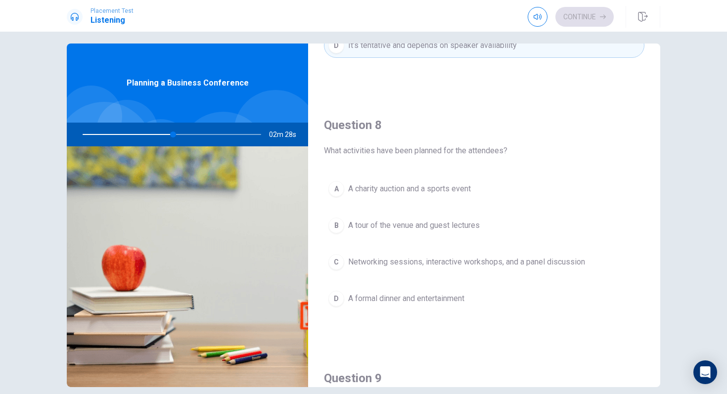
scroll to position [506, 0]
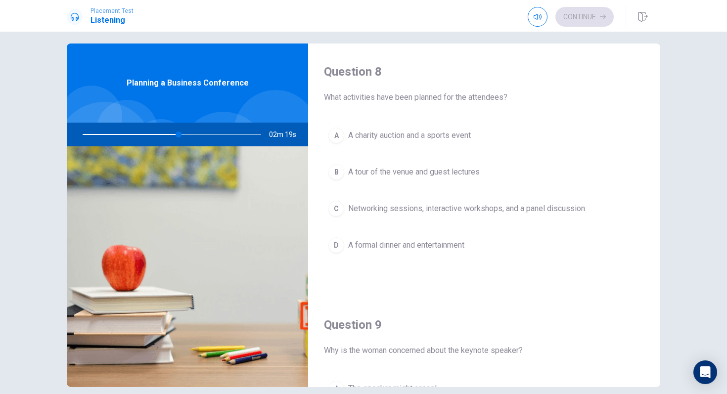
click at [403, 134] on span "A charity auction and a sports event" at bounding box center [409, 136] width 123 height 12
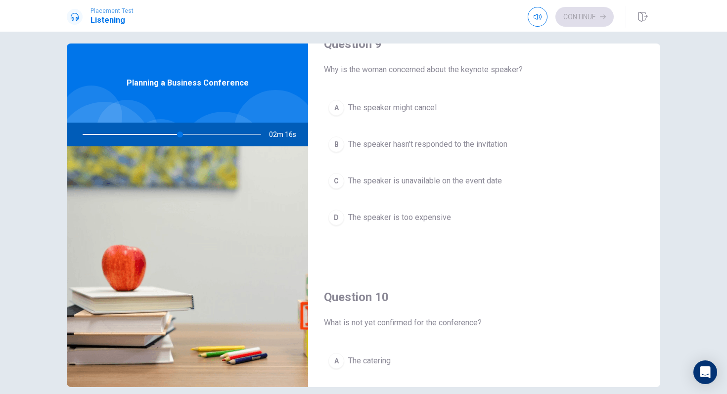
scroll to position [790, 0]
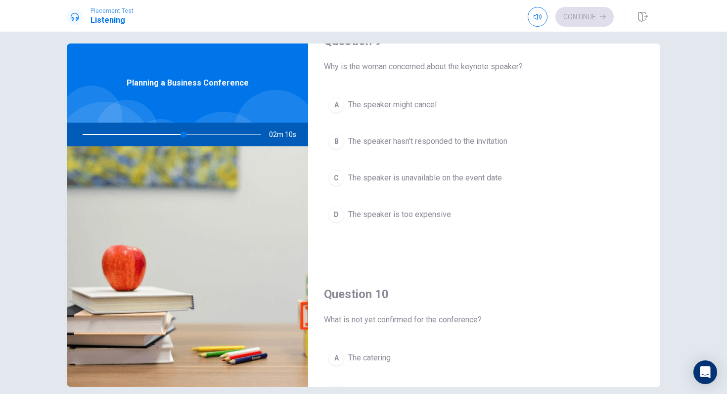
click at [396, 179] on span "The speaker is unavailable on the event date" at bounding box center [425, 178] width 154 height 12
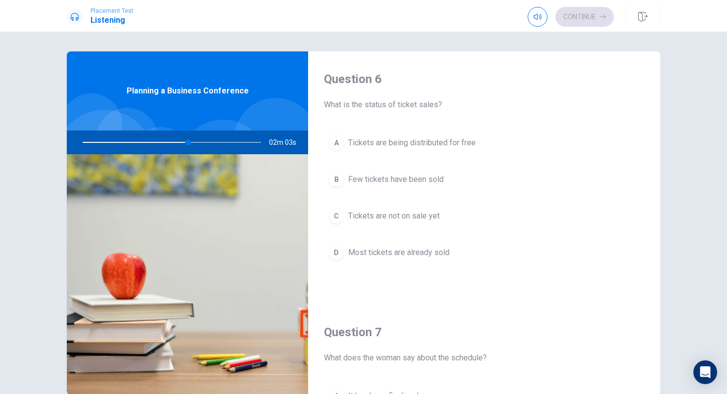
scroll to position [8, 0]
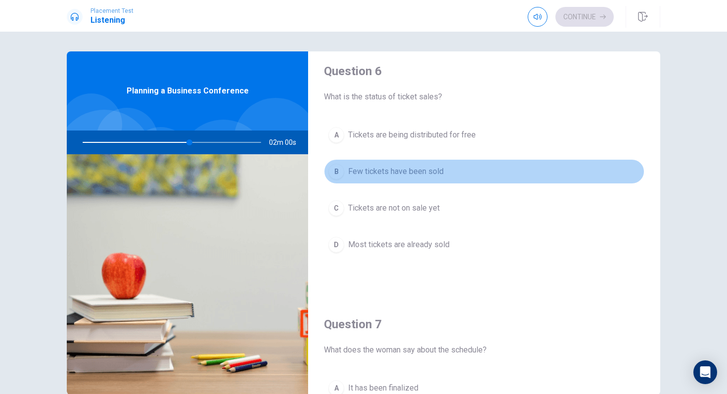
click at [403, 171] on span "Few tickets have been sold" at bounding box center [395, 172] width 95 height 12
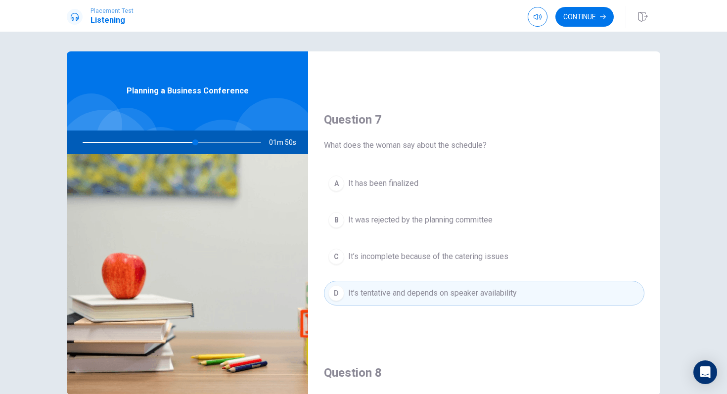
scroll to position [94, 0]
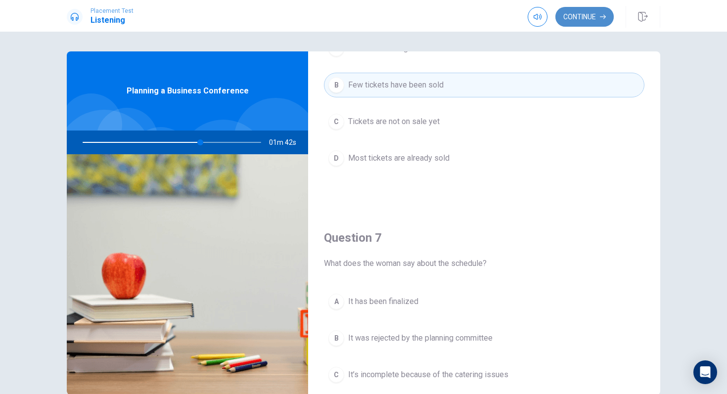
click at [596, 17] on button "Continue" at bounding box center [584, 17] width 58 height 20
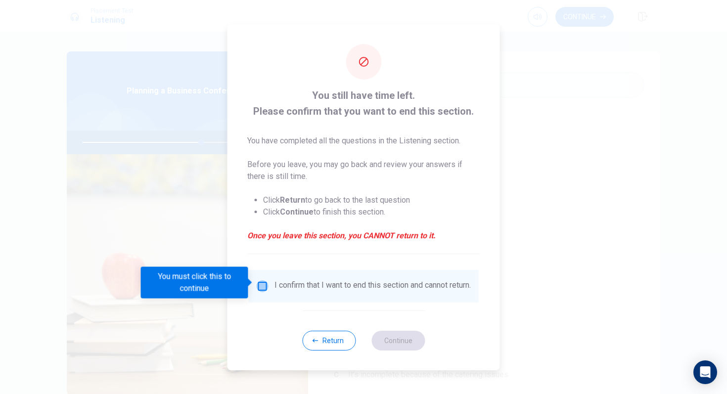
click at [257, 284] on input "You must click this to continue" at bounding box center [263, 286] width 12 height 12
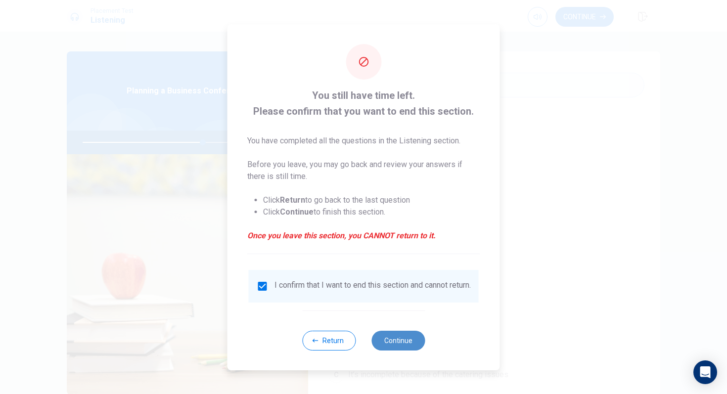
click at [400, 344] on button "Continue" at bounding box center [397, 341] width 53 height 20
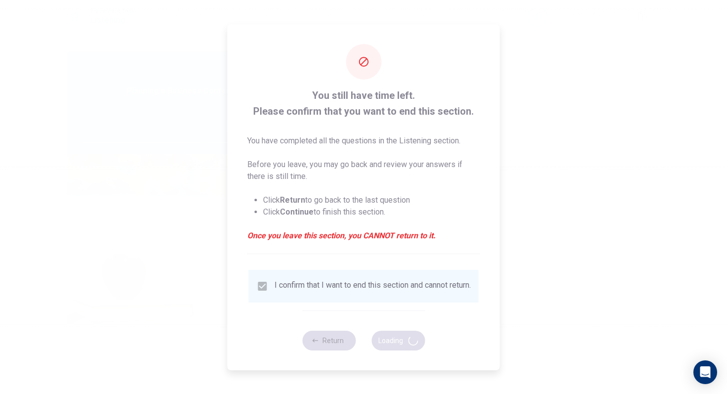
type input "68"
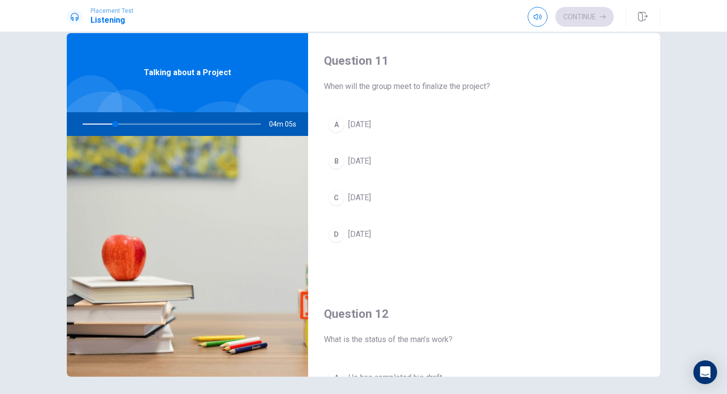
scroll to position [0, 0]
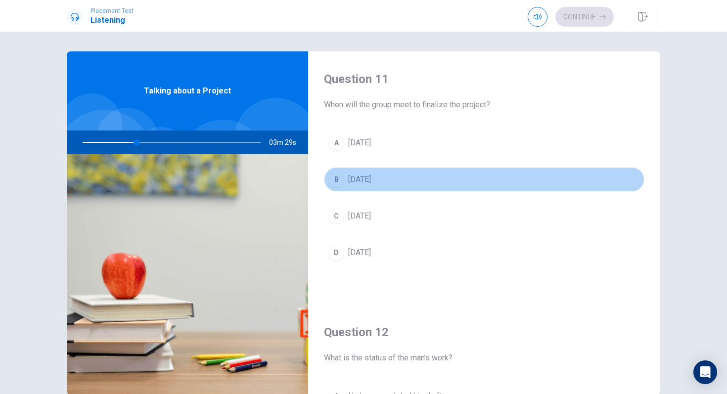
click at [336, 181] on div "B" at bounding box center [336, 180] width 16 height 16
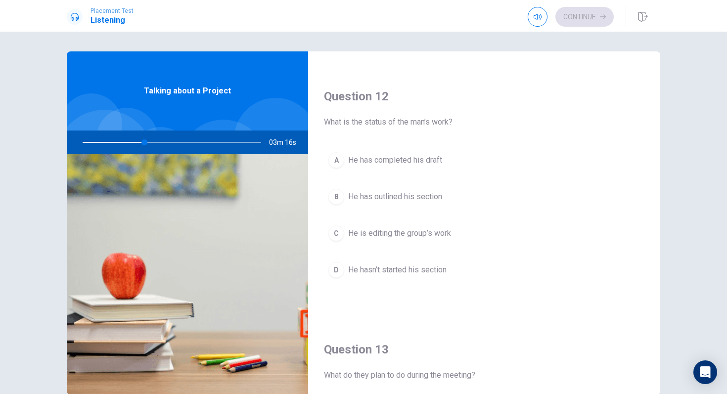
scroll to position [236, 0]
click at [337, 198] on div "B" at bounding box center [336, 196] width 16 height 16
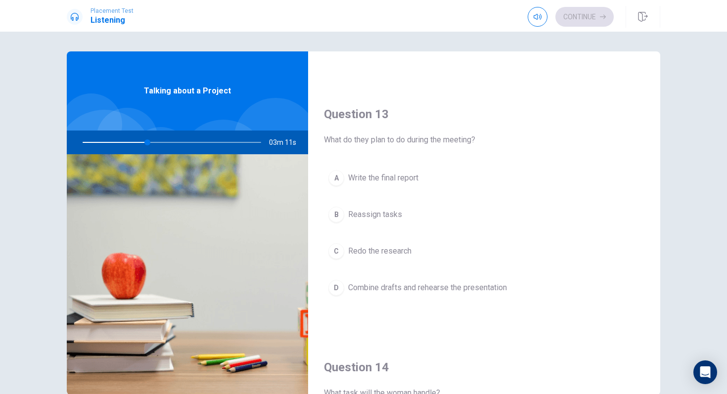
scroll to position [475, 0]
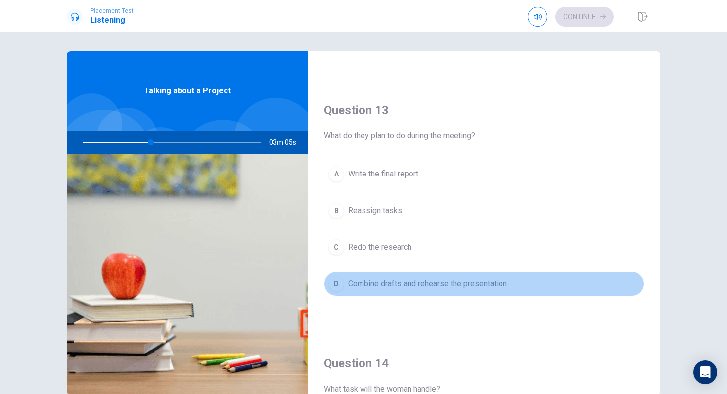
click at [344, 286] on div "D" at bounding box center [336, 284] width 16 height 16
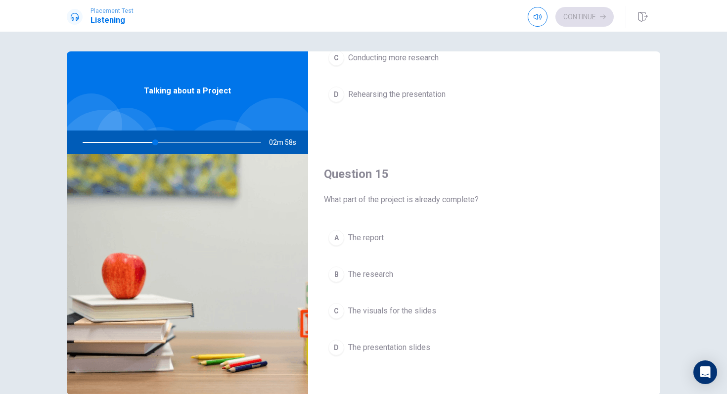
scroll to position [922, 0]
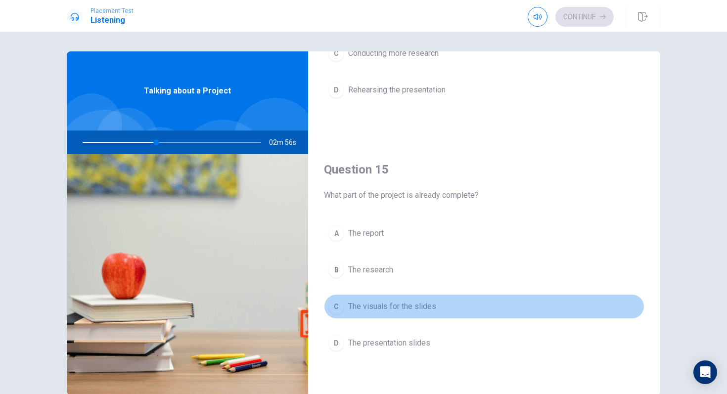
click at [339, 305] on div "C" at bounding box center [336, 307] width 16 height 16
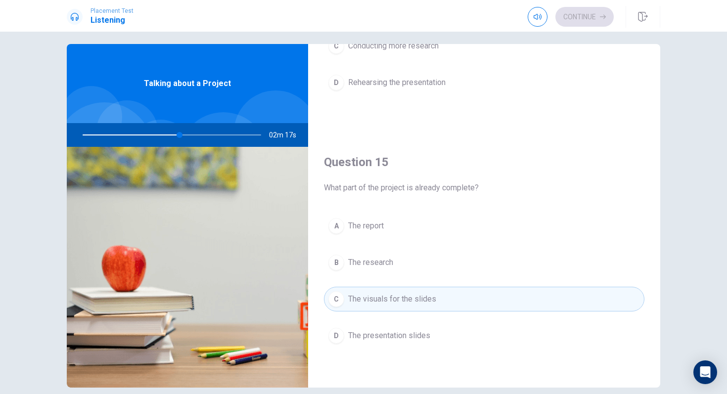
scroll to position [8, 0]
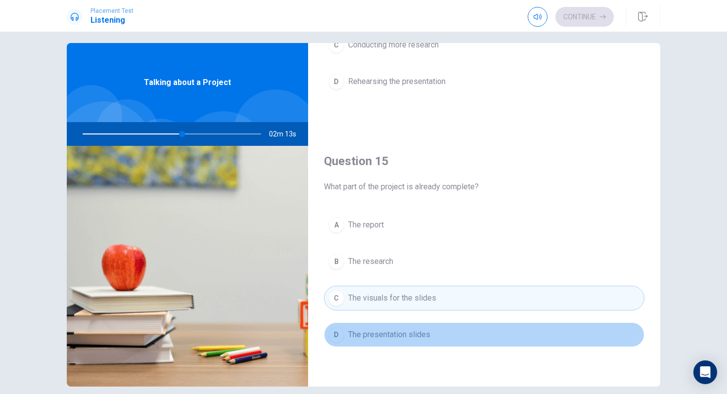
click at [341, 339] on div "D" at bounding box center [336, 335] width 16 height 16
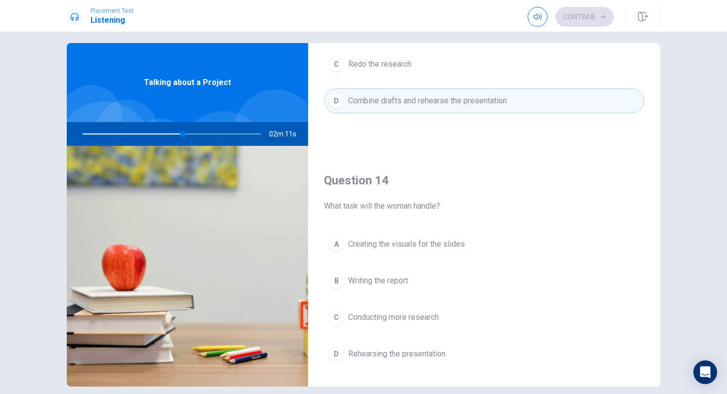
scroll to position [643, 0]
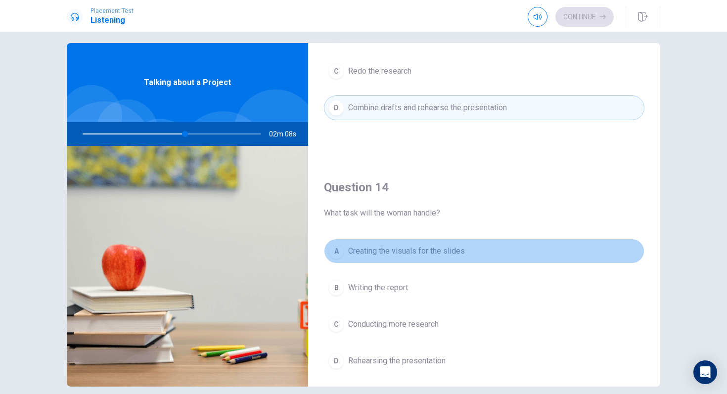
click at [359, 259] on button "A Creating the visuals for the slides" at bounding box center [484, 251] width 320 height 25
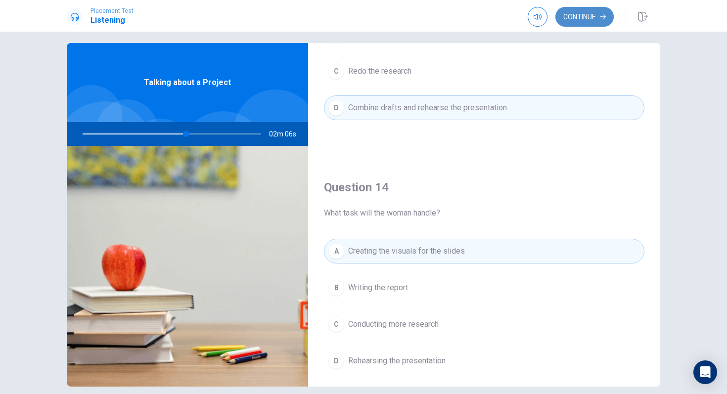
click at [583, 9] on button "Continue" at bounding box center [584, 17] width 58 height 20
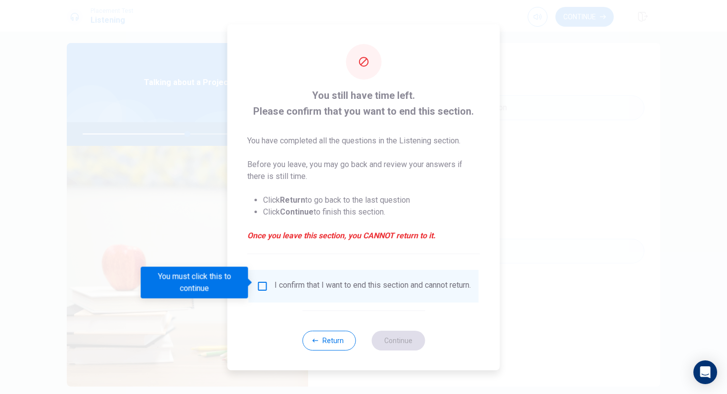
click at [360, 289] on div "I confirm that I want to end this section and cannot return." at bounding box center [372, 286] width 196 height 12
click at [269, 280] on div "I confirm that I want to end this section and cannot return." at bounding box center [364, 286] width 214 height 12
click at [264, 281] on input "You must click this to continue" at bounding box center [263, 286] width 12 height 12
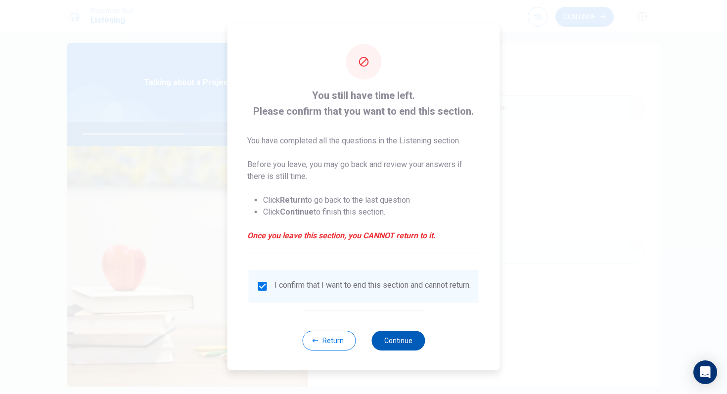
drag, startPoint x: 409, startPoint y: 357, endPoint x: 401, endPoint y: 349, distance: 11.6
click at [408, 355] on div "Return Continue" at bounding box center [363, 341] width 123 height 60
click at [401, 349] on button "Continue" at bounding box center [397, 341] width 53 height 20
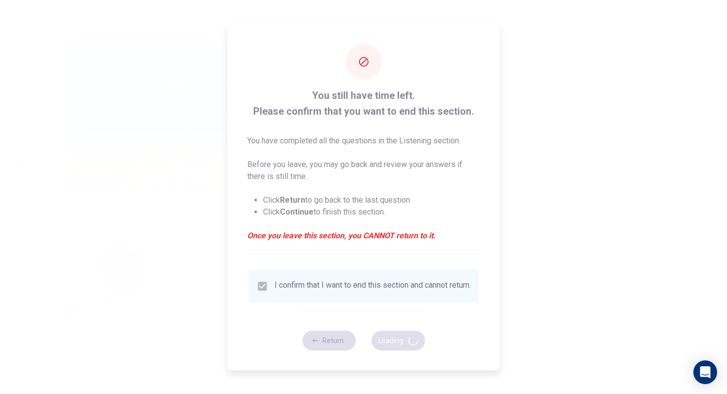
type input "60"
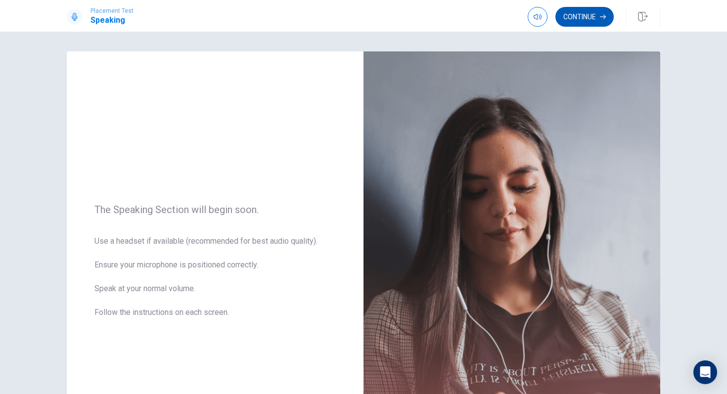
click at [580, 17] on button "Continue" at bounding box center [584, 17] width 58 height 20
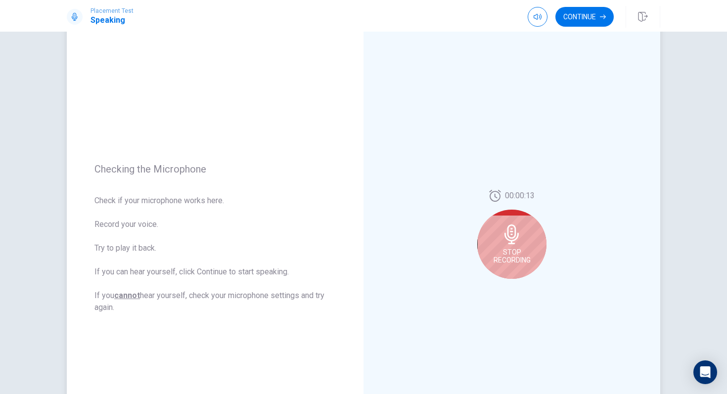
scroll to position [37, 0]
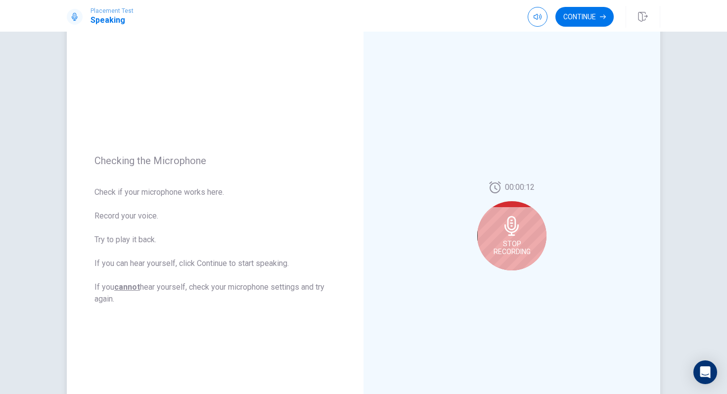
click at [505, 241] on span "Stop Recording" at bounding box center [511, 248] width 37 height 16
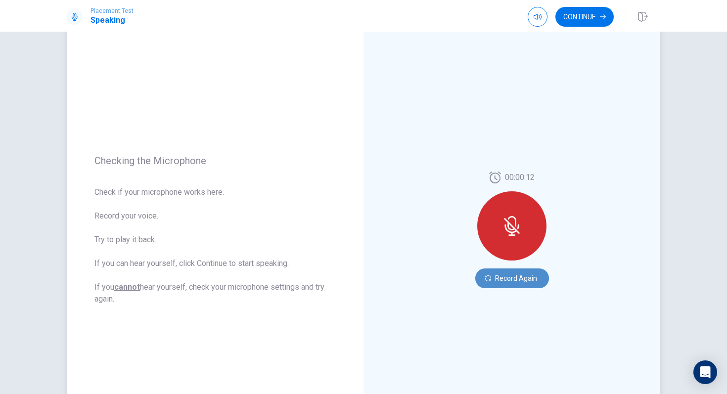
click at [526, 279] on button "Record Again" at bounding box center [512, 278] width 74 height 20
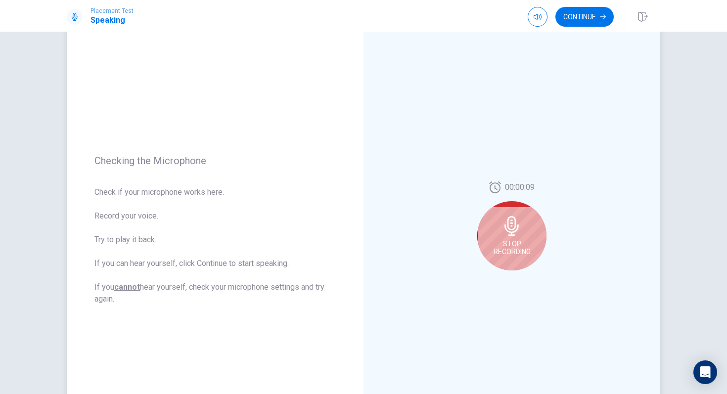
click at [493, 230] on div "Stop Recording" at bounding box center [511, 235] width 69 height 69
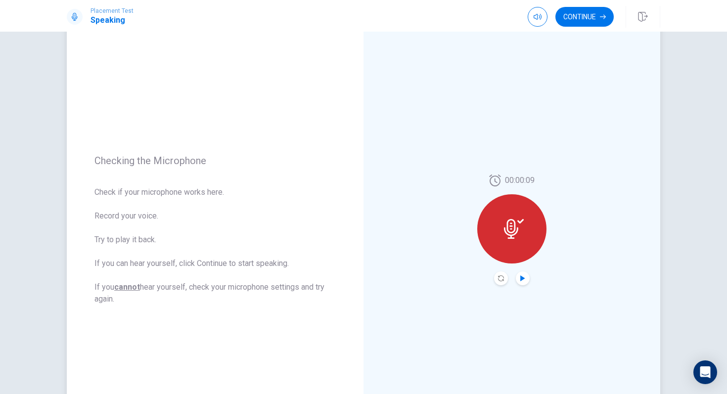
click at [523, 280] on icon "Play Audio" at bounding box center [523, 278] width 6 height 6
click at [571, 19] on button "Continue" at bounding box center [584, 17] width 58 height 20
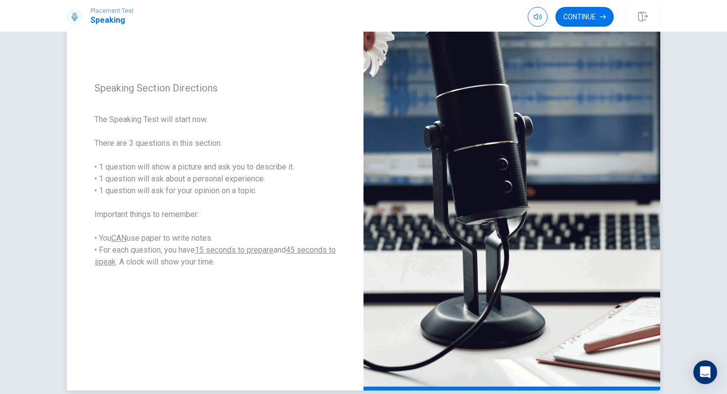
scroll to position [91, 0]
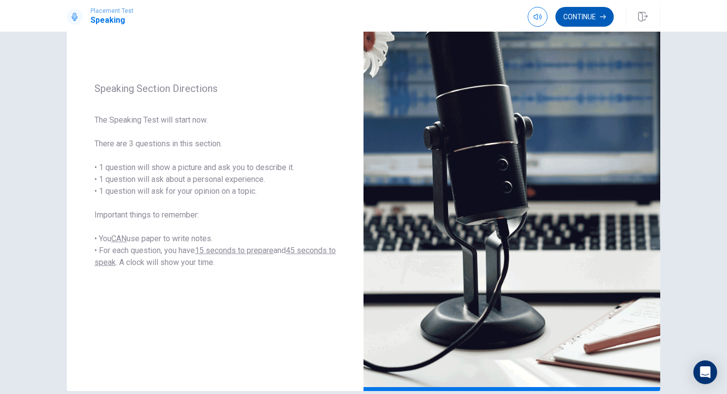
click at [587, 16] on button "Continue" at bounding box center [584, 17] width 58 height 20
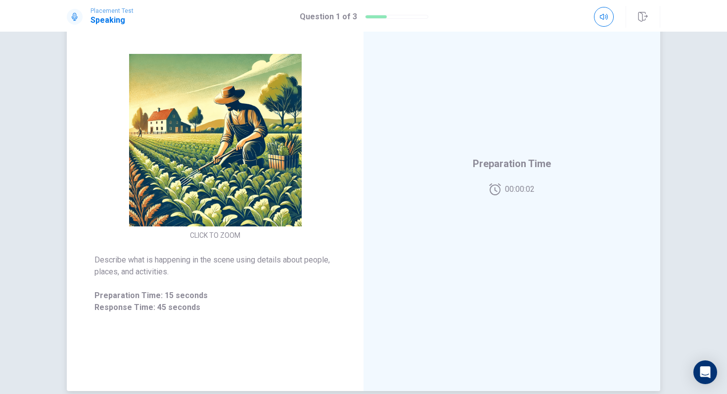
click at [226, 235] on button "CLICK TO ZOOM" at bounding box center [215, 235] width 58 height 14
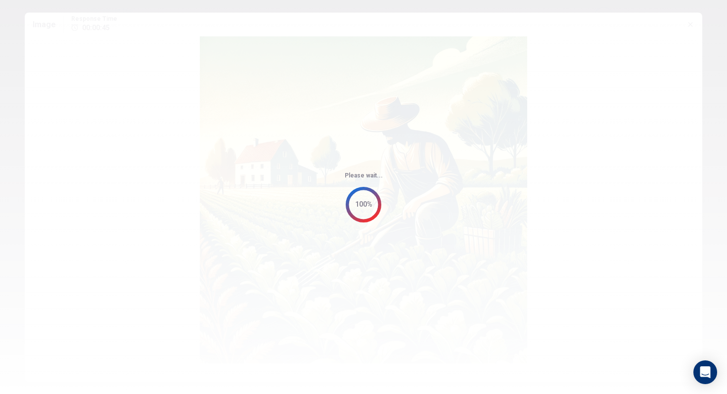
scroll to position [0, 0]
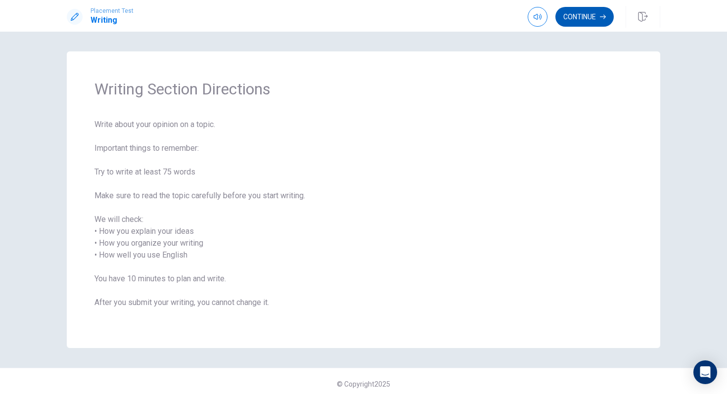
click at [578, 18] on button "Continue" at bounding box center [584, 17] width 58 height 20
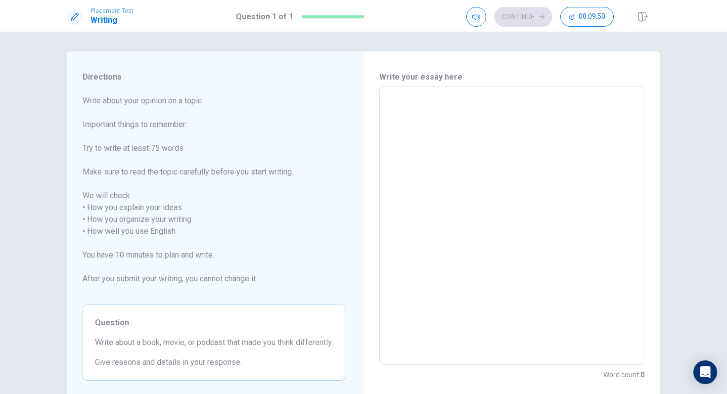
click at [414, 109] on textarea at bounding box center [511, 225] width 251 height 263
type textarea "d"
type textarea "x"
type textarea "dk"
type textarea "x"
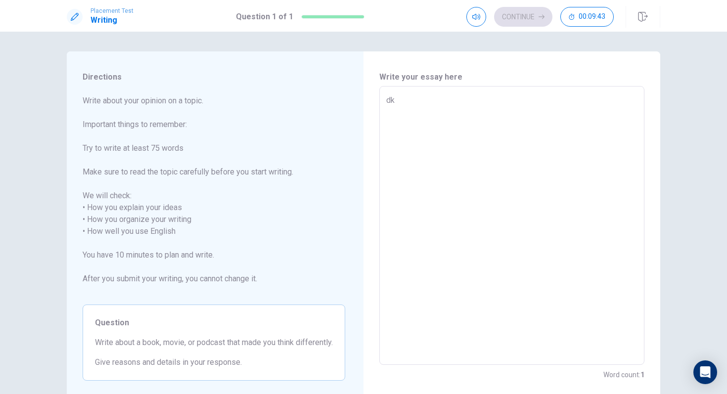
type textarea "dkd"
type textarea "x"
type textarea "dkdn"
type textarea "x"
type textarea "dkdne"
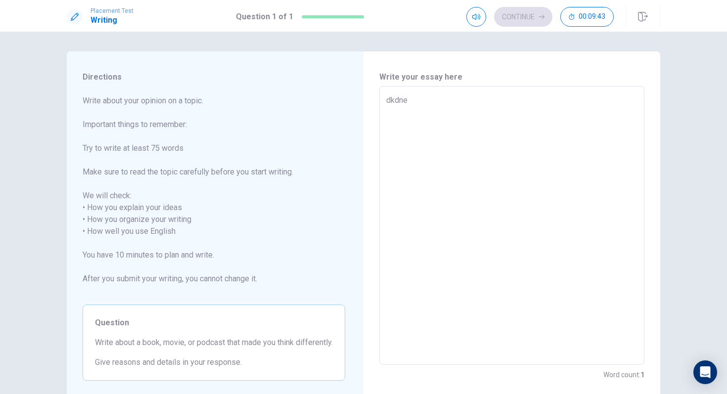
type textarea "x"
type textarea "dkdnem"
type textarea "x"
type textarea "dkdnemn"
type textarea "x"
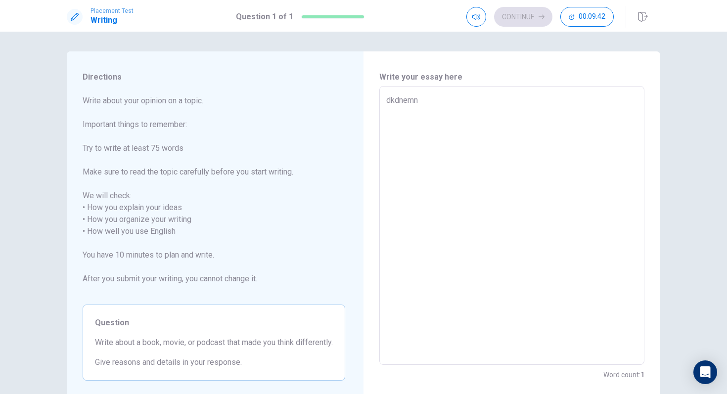
type textarea "dkdnemnd"
type textarea "x"
type textarea "dkdnemn"
type textarea "x"
type textarea "dkdnem"
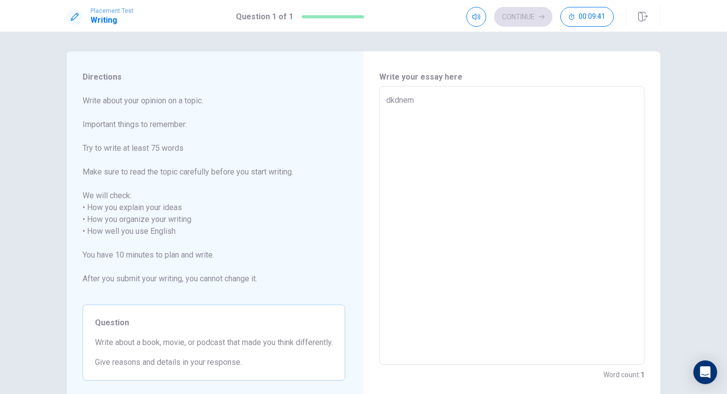
type textarea "x"
type textarea "dkdne"
type textarea "x"
type textarea "dkdn"
type textarea "x"
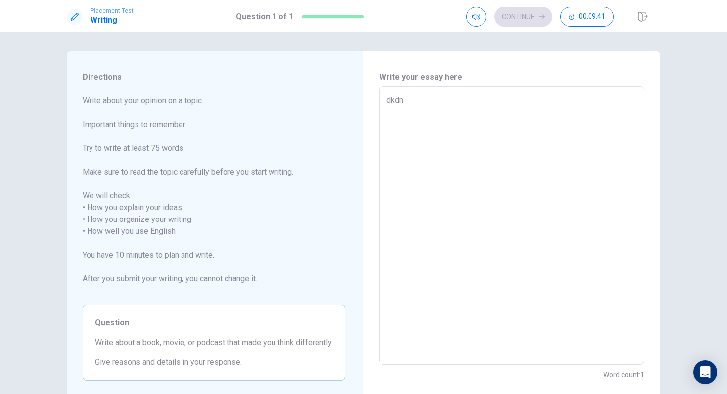
type textarea "dkd"
type textarea "x"
type textarea "dk"
type textarea "x"
type textarea "d"
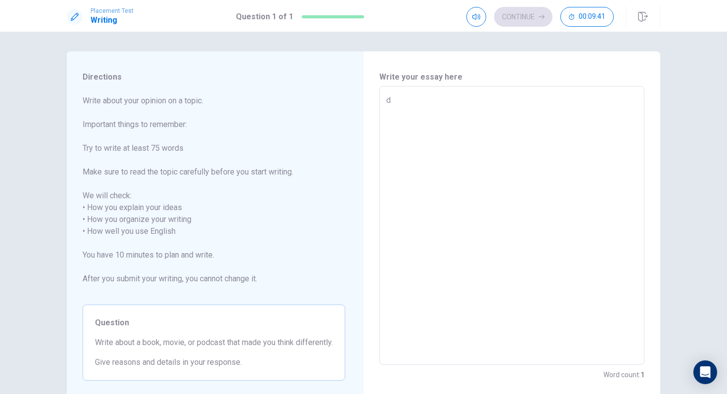
type textarea "x"
type textarea "L"
type textarea "x"
type textarea "La"
type textarea "x"
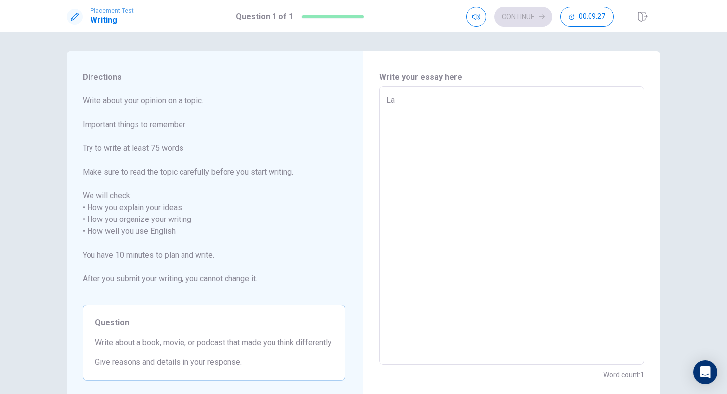
type textarea "Las"
type textarea "x"
type textarea "Last"
type textarea "x"
type textarea "Lastn"
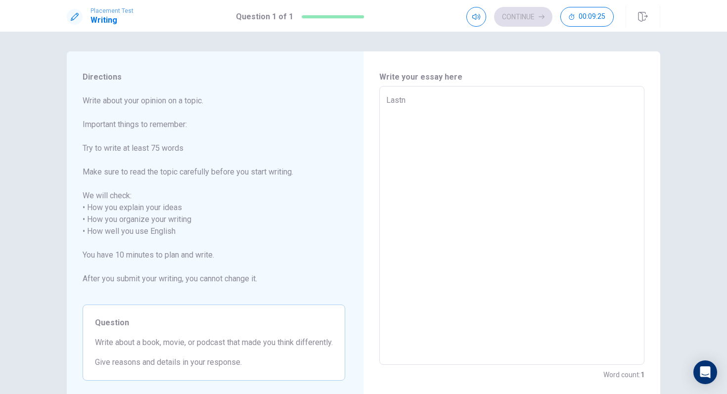
type textarea "x"
type textarea "Lastn"
type textarea "x"
type textarea "Last"
type textarea "x"
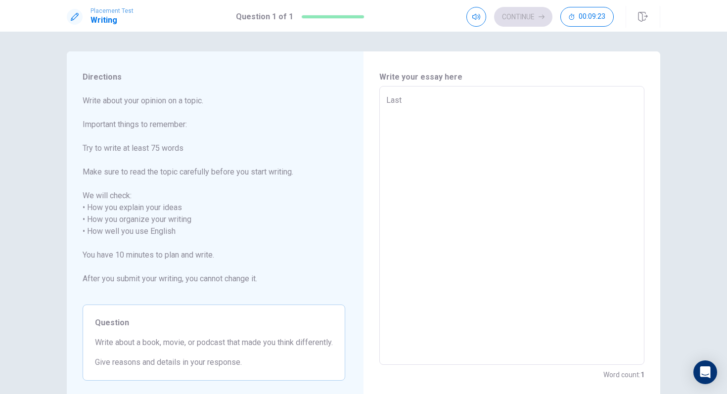
type textarea "Last"
type textarea "x"
type textarea "Last y"
type textarea "x"
type textarea "Last ye"
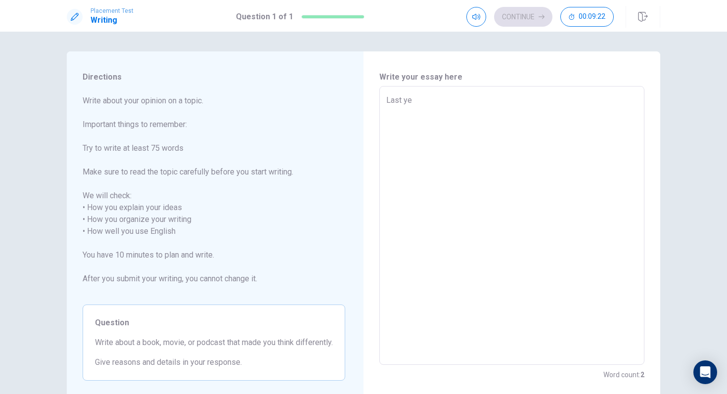
type textarea "x"
type textarea "Last yea"
type textarea "x"
type textarea "Last year"
type textarea "x"
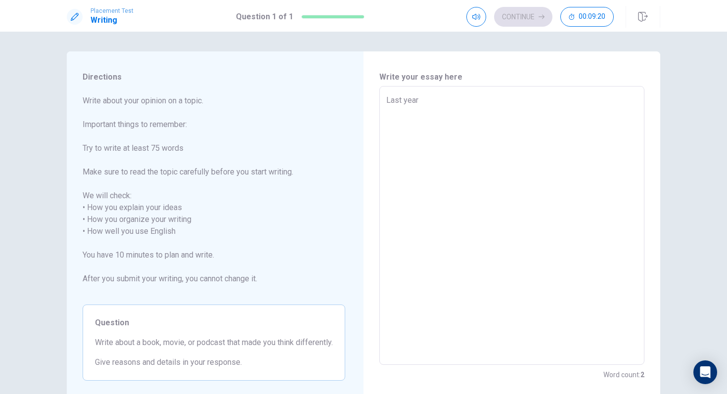
type textarea "Last year"
type textarea "x"
type textarea "Last year i"
type textarea "x"
type textarea "Last year i"
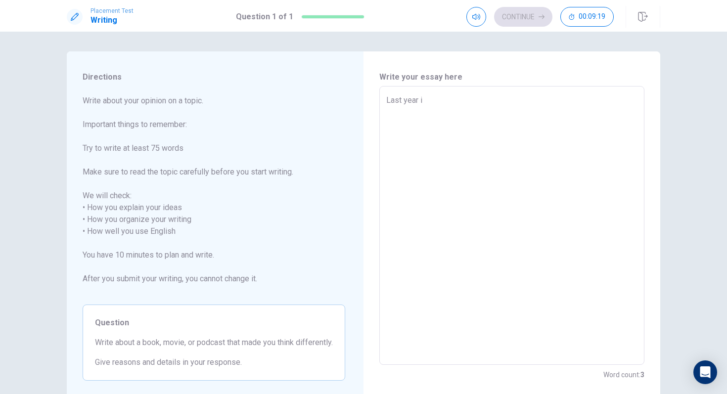
type textarea "x"
type textarea "Last year i"
type textarea "x"
type textarea "Last year"
type textarea "x"
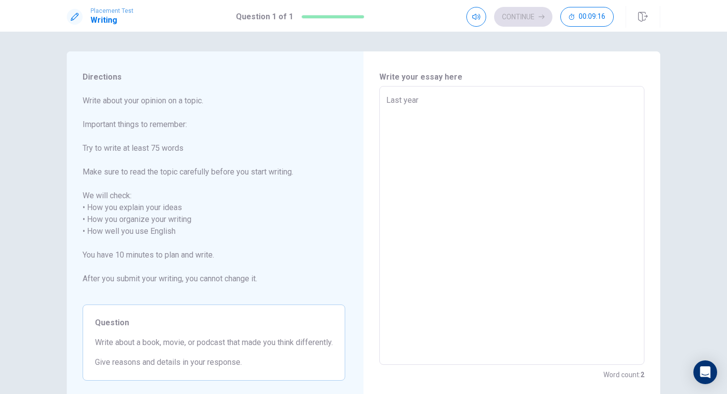
type textarea "Last year I"
type textarea "x"
type textarea "Last year I"
type textarea "x"
type textarea "Last year I w"
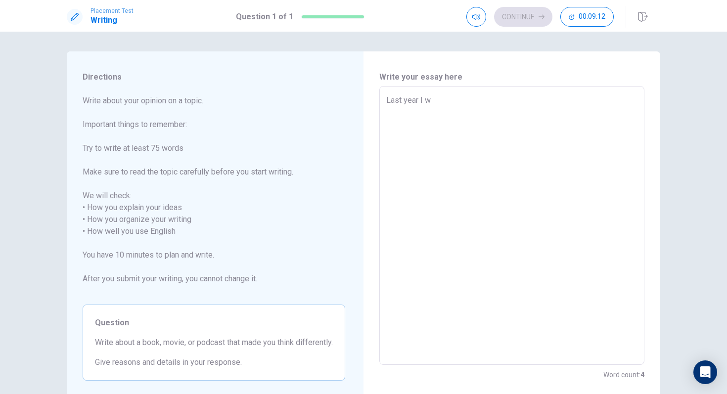
type textarea "x"
type textarea "Last year I wa"
type textarea "x"
type textarea "Last year I wat"
type textarea "x"
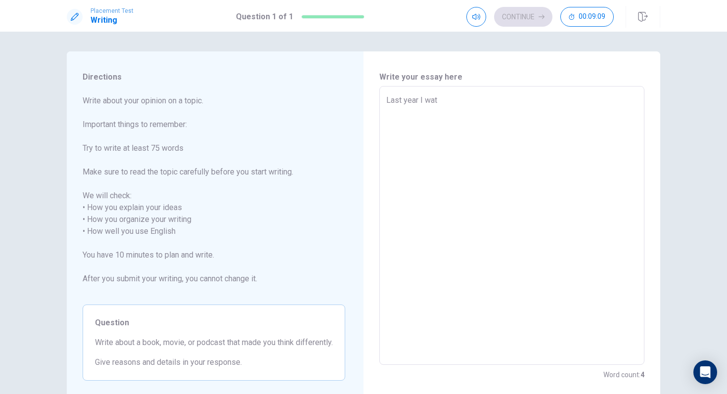
type textarea "Last year I watc"
type textarea "x"
type textarea "Last year I watch"
type textarea "x"
type textarea "Last year I watche"
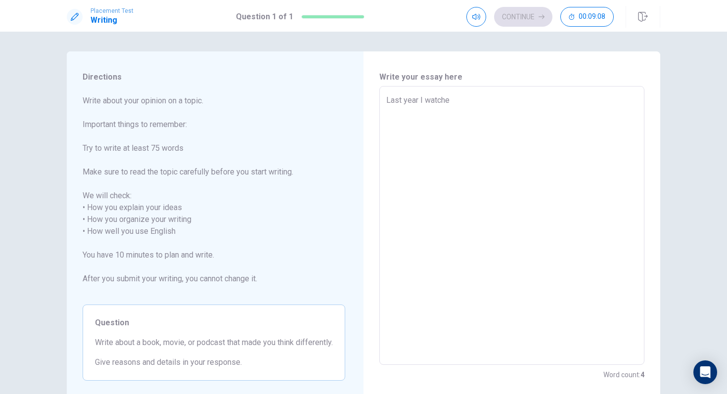
type textarea "x"
type textarea "Last year I watched"
type textarea "x"
type textarea "Last year I watched"
type textarea "x"
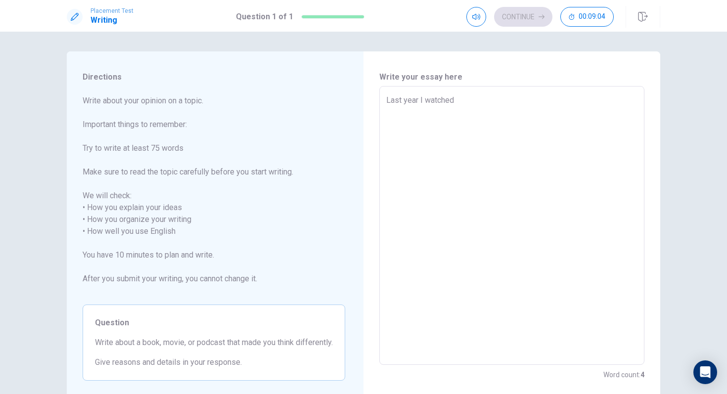
type textarea "Last year I watched a"
type textarea "x"
type textarea "Last year I watched a"
type textarea "x"
type textarea "Last year I watched a m"
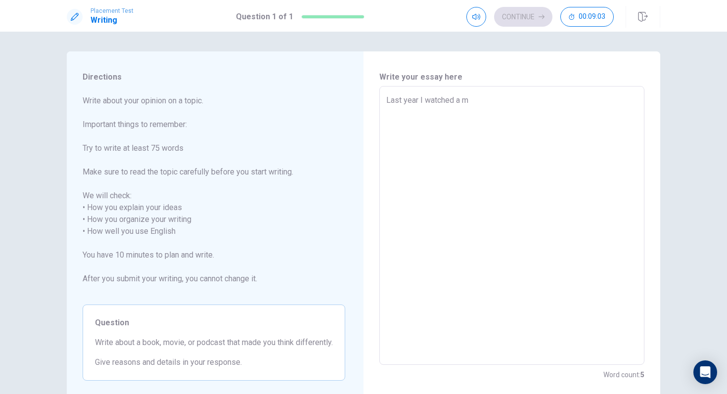
type textarea "x"
type textarea "Last year I watched a mo"
type textarea "x"
type textarea "Last year I watched a mov"
type textarea "x"
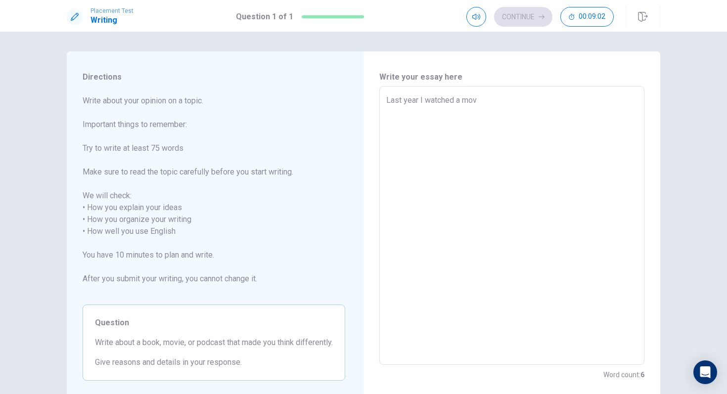
type textarea "Last year I watched a movi"
type textarea "x"
type textarea "Last year I watched a movie"
type textarea "x"
type textarea "Last year I watched a movie"
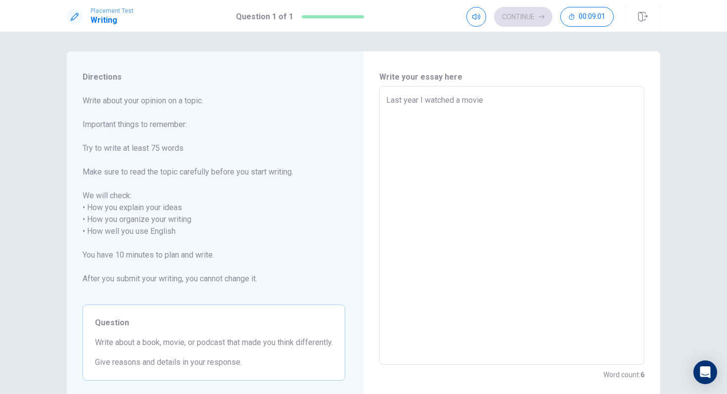
type textarea "x"
type textarea "Last year I watched a movie a"
type textarea "x"
type textarea "Last year I watched a movie ab"
type textarea "x"
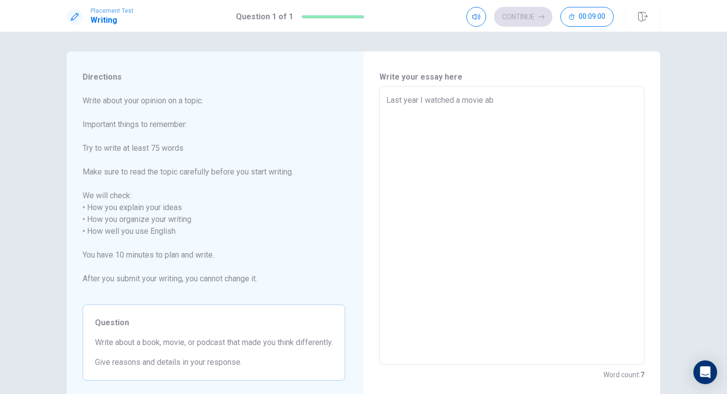
type textarea "Last year I watched a movie abo"
type textarea "x"
type textarea "Last year I watched a movie abou"
type textarea "x"
type textarea "Last year I watched a movie about"
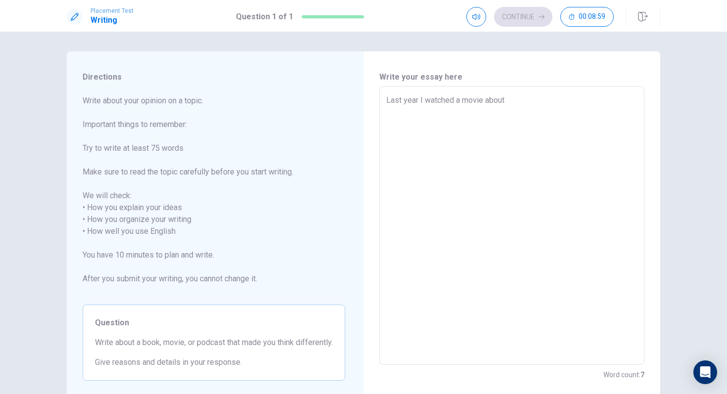
type textarea "x"
type textarea "Last year I watched a movie about"
type textarea "x"
type textarea "Last year I watched a movie about t"
type textarea "x"
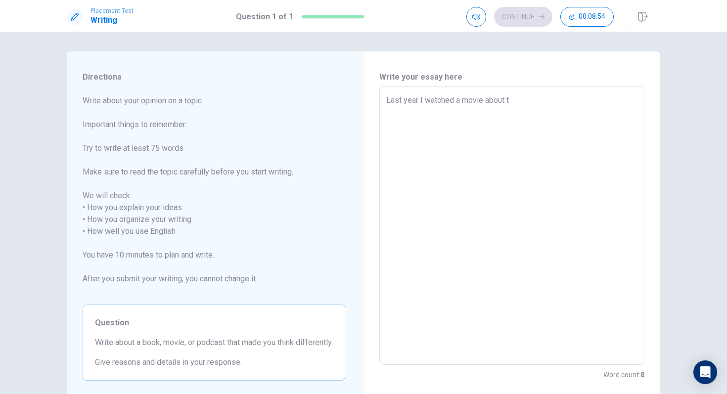
type textarea "Last year I watched a movie about th"
type textarea "x"
type textarea "Last year I watched a movie about tht"
type textarea "x"
type textarea "Last year I watched a movie about th"
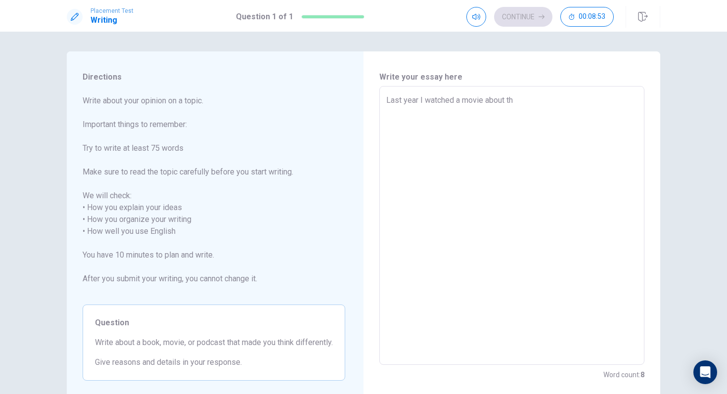
type textarea "x"
type textarea "Last year I watched a movie about thr"
type textarea "x"
type textarea "Last year I watched a movie about thr"
type textarea "x"
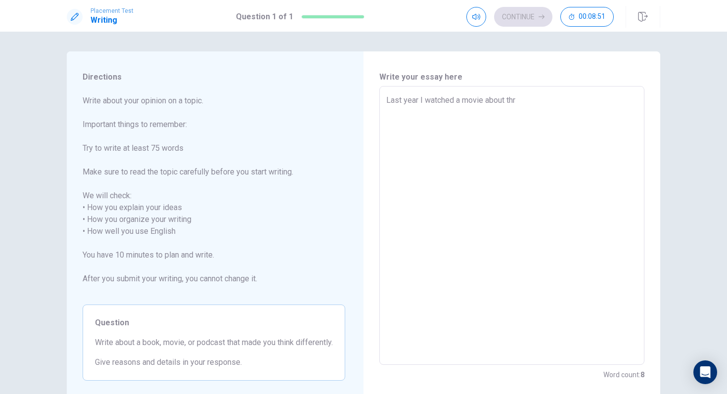
type textarea "Last year I watched a movie about thr"
type textarea "x"
type textarea "Last year I watched a movie about th"
type textarea "x"
type textarea "Last year I watched a movie about the"
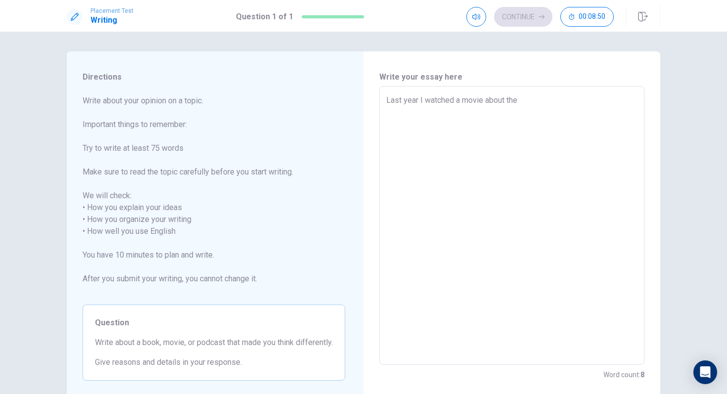
type textarea "x"
type textarea "Last year I watched a movie about the"
type textarea "x"
type textarea "Last year I watched a movie about the s"
type textarea "x"
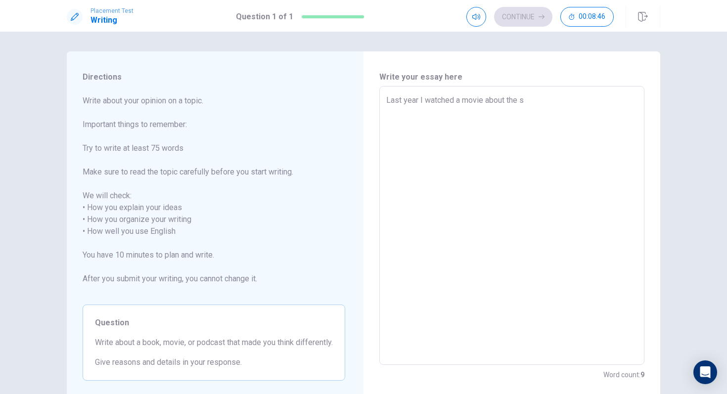
type textarea "Last year I watched a movie about the se"
type textarea "x"
type textarea "Last year I watched a movie about the sec"
type textarea "x"
type textarea "Last year I watched a movie about the seco"
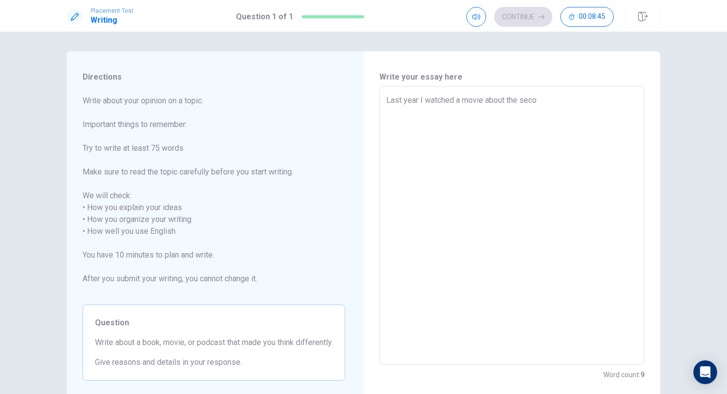
type textarea "x"
type textarea "Last year I watched a movie about the secon"
type textarea "x"
type textarea "Last year I watched a movie about the seconn"
type textarea "x"
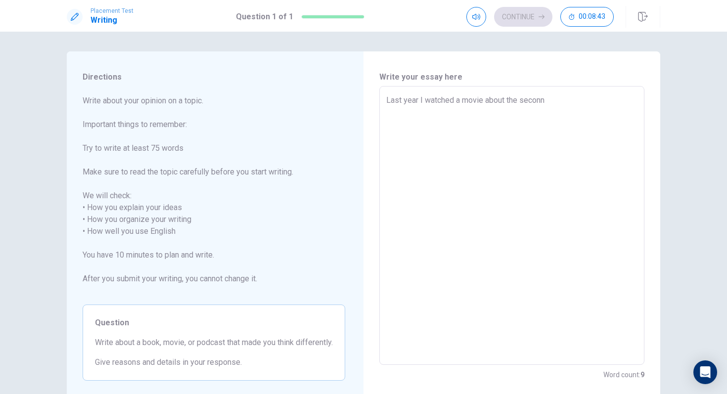
type textarea "Last year I watched a movie about the secon"
type textarea "x"
type textarea "Last year I watched a movie about the second"
type textarea "x"
type textarea "Last year I watched a movie about the second"
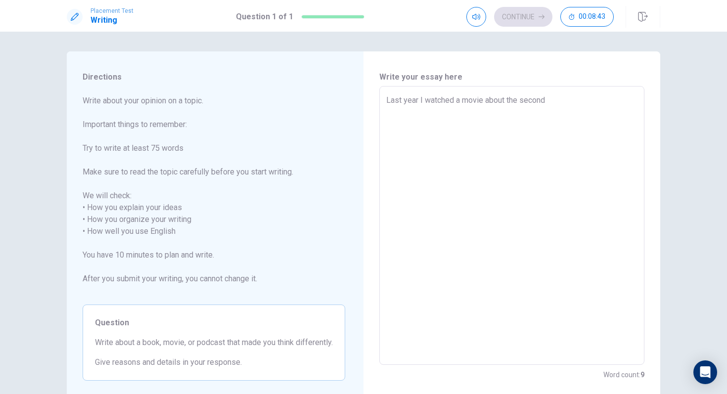
type textarea "x"
type textarea "Last year I watched a movie about the second w"
type textarea "x"
type textarea "Last year I watched a movie about the second wo"
type textarea "x"
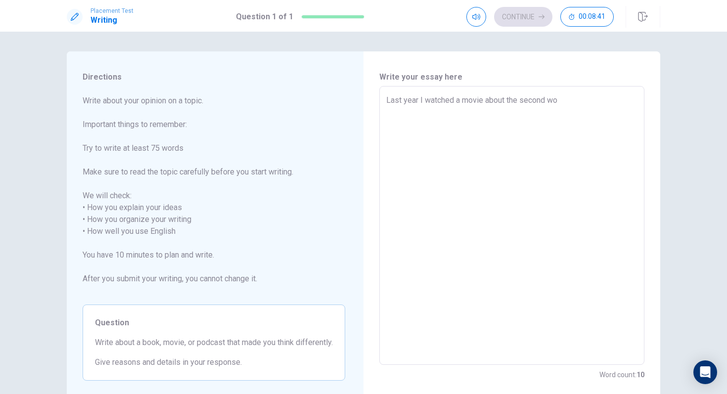
type textarea "Last year I watched a movie about the second wor"
type textarea "x"
type textarea "Last year I watched a movie about the second worl"
type textarea "x"
type textarea "Last year I watched a movie about the second world"
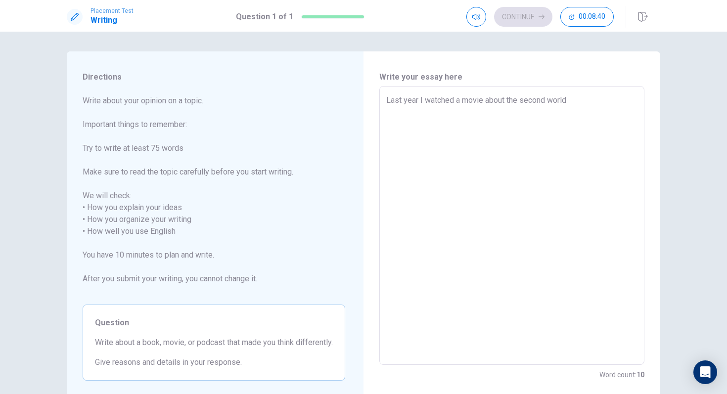
type textarea "x"
type textarea "Last year I watched a movie about the second world"
type textarea "x"
type textarea "Last year I watched a movie about the second world w"
type textarea "x"
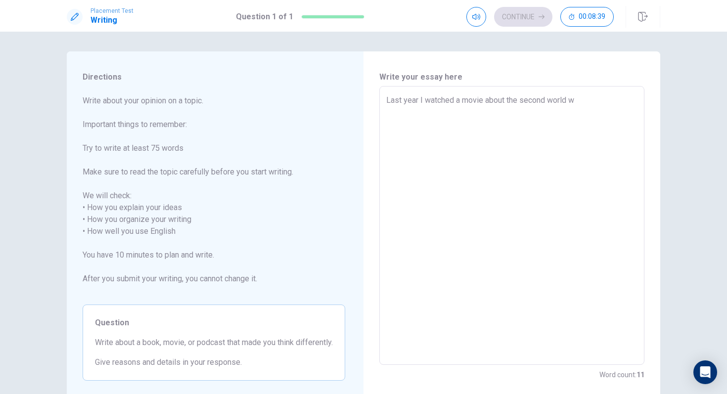
type textarea "Last year I watched a movie about the second world wa"
type textarea "x"
type textarea "Last year I watched a movie about the second world war"
type textarea "x"
type textarea "Last year I watched a movie about the second world war"
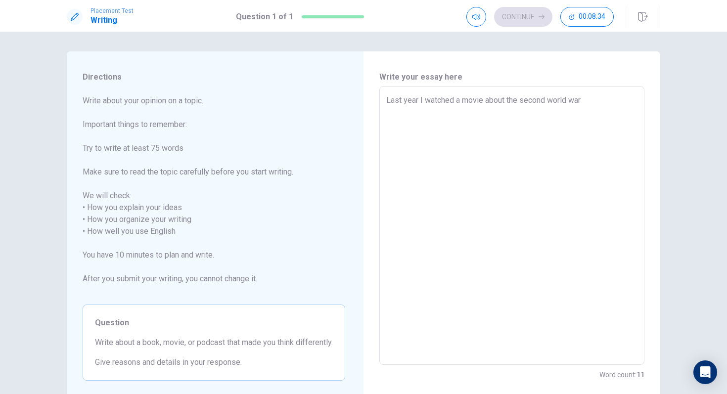
type textarea "x"
type textarea "Last year I watched a movie about the second world war i"
type textarea "x"
type textarea "Last year I watched a movie about the second world war it"
type textarea "x"
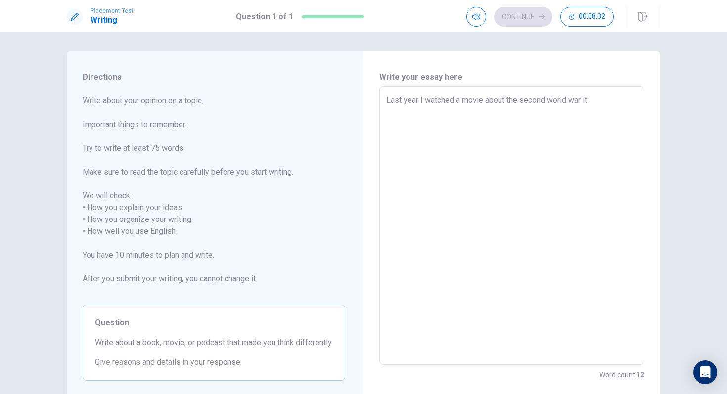
type textarea "Last year I watched a movie about the second world war it"
type textarea "x"
type textarea "Last year I watched a movie about the second world war it"
type textarea "x"
type textarea "Last year I watched a movie about the second world war i"
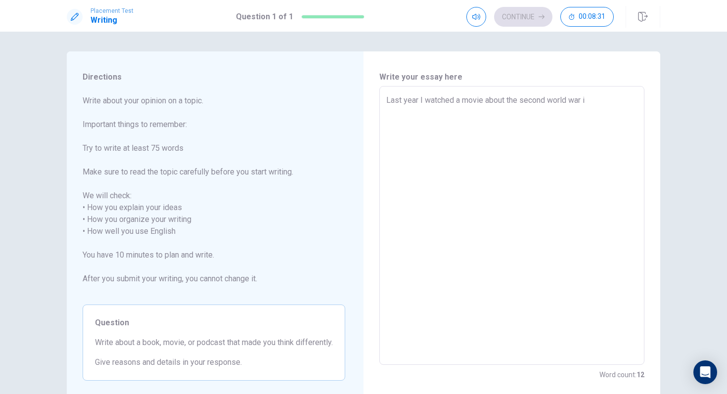
type textarea "x"
type textarea "Last year I watched a movie about the second world war"
type textarea "x"
type textarea "Last year I watched a movie about the second world war h"
type textarea "x"
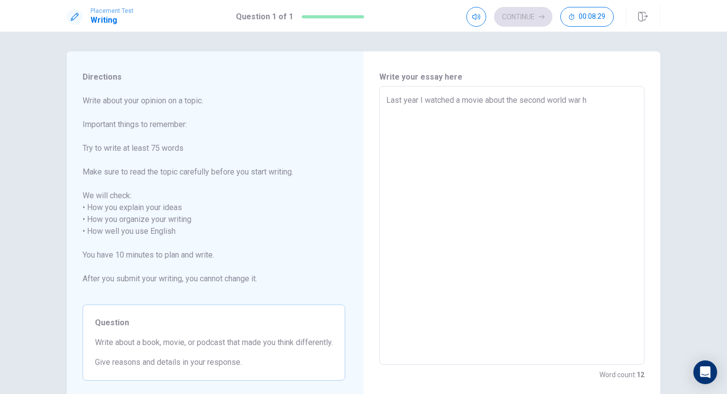
type textarea "Last year I watched a movie about the second world war hi"
type textarea "x"
type textarea "Last year I watched a movie about the second world war his"
type textarea "x"
type textarea "Last year I watched a movie about the second world war his"
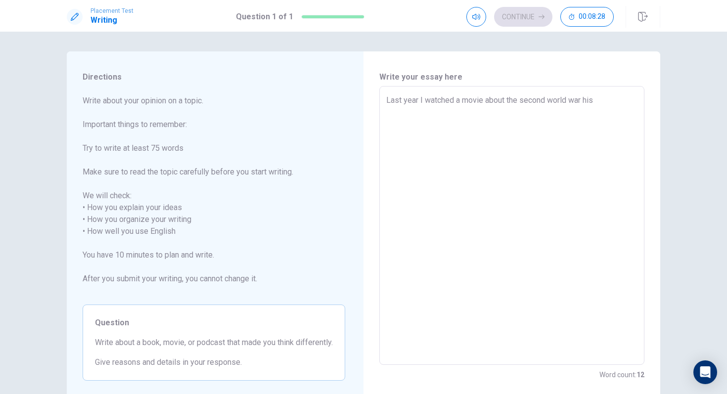
type textarea "x"
type textarea "Last year I watched a movie about the second world war his n"
type textarea "x"
type textarea "Last year I watched a movie about the second world war his na"
type textarea "x"
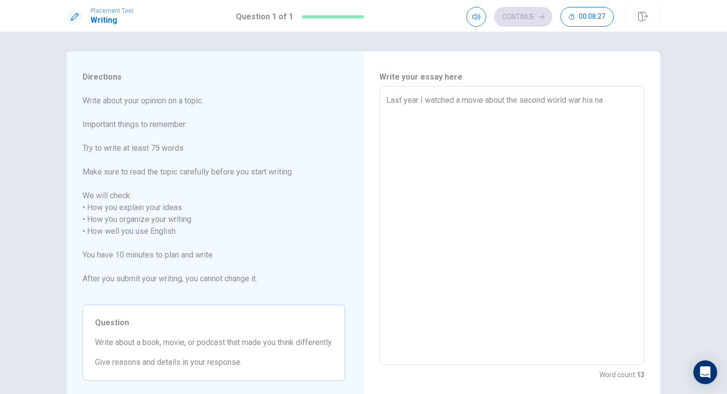
type textarea "Last year I watched a movie about the second world war his nam"
type textarea "x"
type textarea "Last year I watched a movie about the second world war his name"
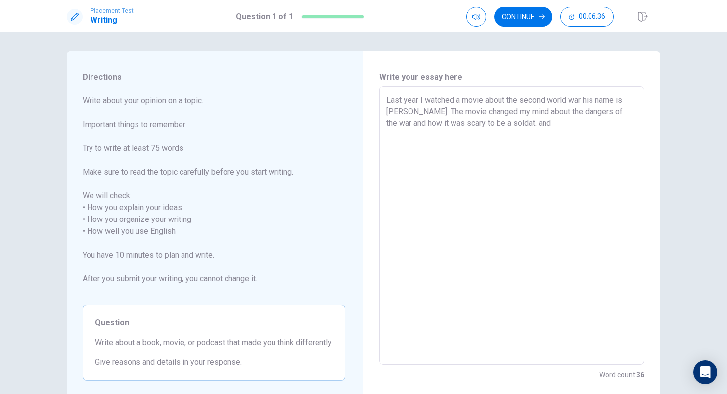
click at [501, 122] on textarea "Last year I watched a movie about the second world war his name is [PERSON_NAME…" at bounding box center [511, 225] width 251 height 263
click at [521, 118] on textarea "Last year I watched a movie about the second world war his name is [PERSON_NAME…" at bounding box center [511, 225] width 251 height 263
click at [417, 101] on textarea "Last year I watched a movie about the second world war his name is [PERSON_NAME…" at bounding box center [511, 225] width 251 height 263
click at [389, 101] on textarea "[DATE] I watched a movie about the second world war his name is [PERSON_NAME]. …" at bounding box center [511, 225] width 251 height 263
click at [546, 125] on textarea "[DATE] I watched a movie about the second world war his name is [PERSON_NAME]. …" at bounding box center [511, 225] width 251 height 263
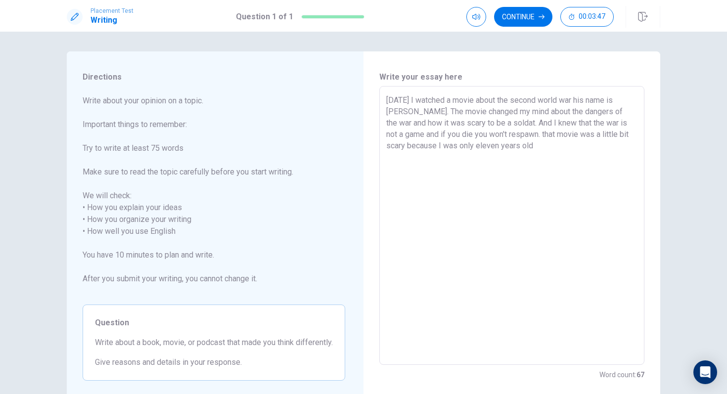
drag, startPoint x: 498, startPoint y: 145, endPoint x: 475, endPoint y: 144, distance: 22.8
click at [475, 144] on textarea "[DATE] I watched a movie about the second world war his name is [PERSON_NAME]. …" at bounding box center [511, 225] width 251 height 263
click at [545, 144] on textarea "[DATE] I watched a movie about the second world war his name is [PERSON_NAME]. …" at bounding box center [511, 225] width 251 height 263
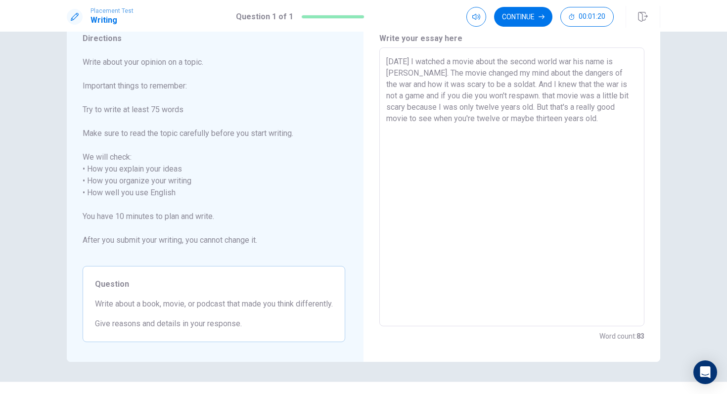
scroll to position [32, 0]
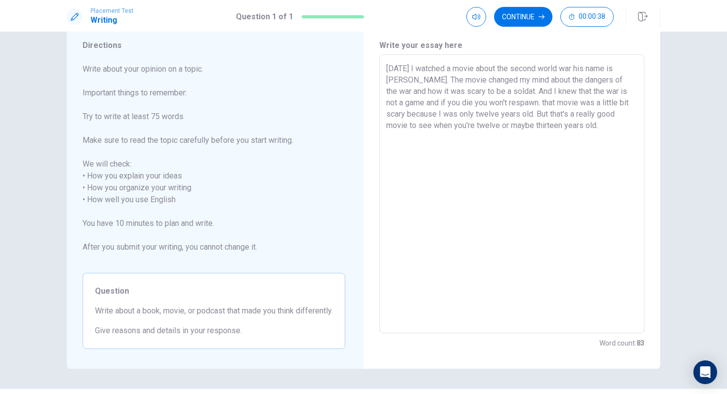
click at [610, 69] on textarea "[DATE] I watched a movie about the second world war his name is [PERSON_NAME]. …" at bounding box center [511, 194] width 251 height 263
click at [534, 105] on textarea "[DATE] I watched a movie about the second world war ,his name is [PERSON_NAME].…" at bounding box center [511, 194] width 251 height 263
click at [600, 126] on textarea "[DATE] I watched a movie about the second world war ,his name is [PERSON_NAME].…" at bounding box center [511, 194] width 251 height 263
click at [599, 125] on textarea "[DATE] I watched a movie about the second world war ,his name is [PERSON_NAME].…" at bounding box center [511, 194] width 251 height 263
click at [529, 19] on button "Continue" at bounding box center [523, 17] width 58 height 20
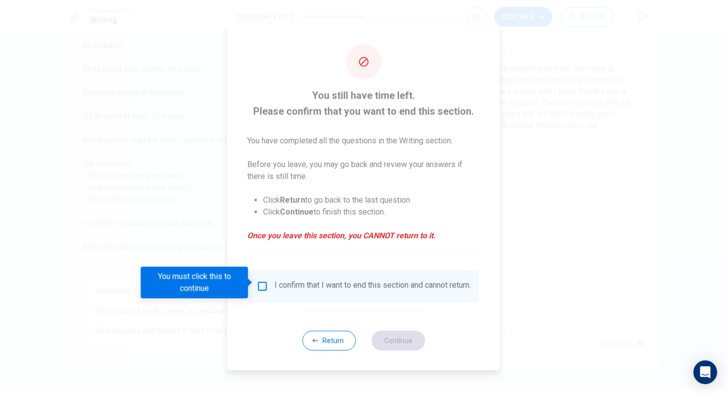
click at [265, 283] on input "You must click this to continue" at bounding box center [263, 286] width 12 height 12
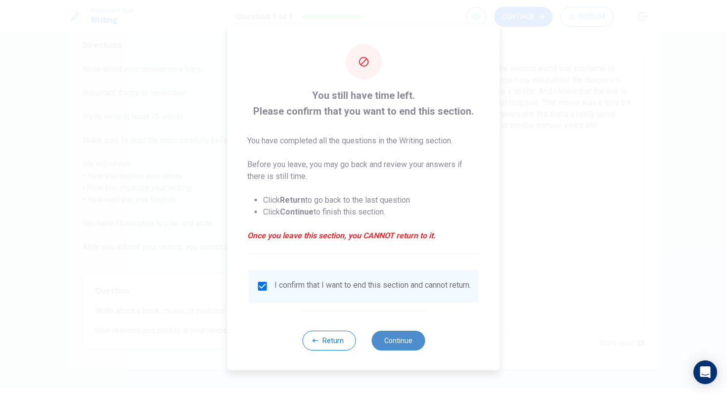
click at [387, 339] on button "Continue" at bounding box center [397, 341] width 53 height 20
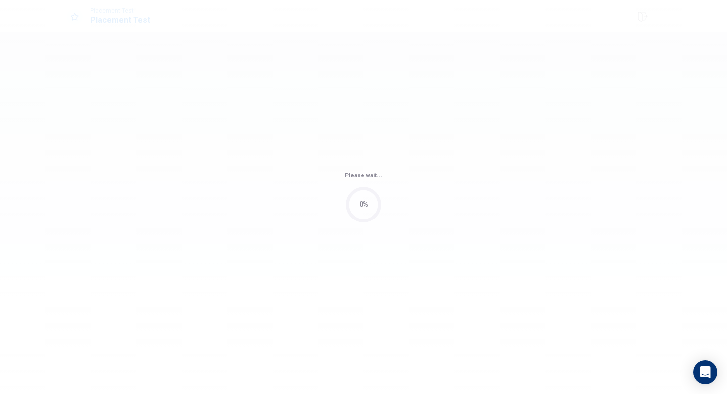
scroll to position [0, 0]
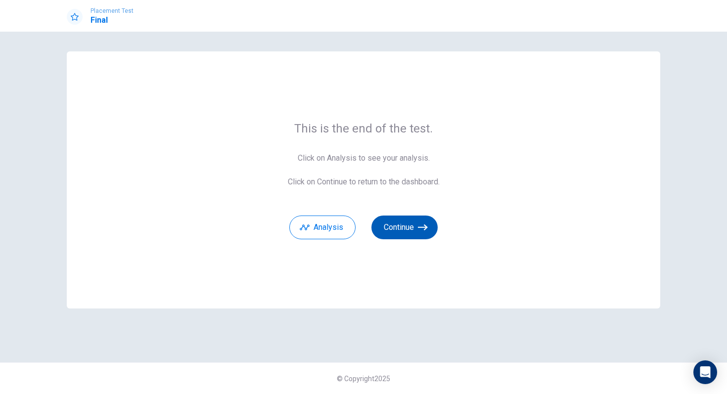
click at [405, 228] on button "Continue" at bounding box center [404, 228] width 66 height 24
